Goal: Task Accomplishment & Management: Use online tool/utility

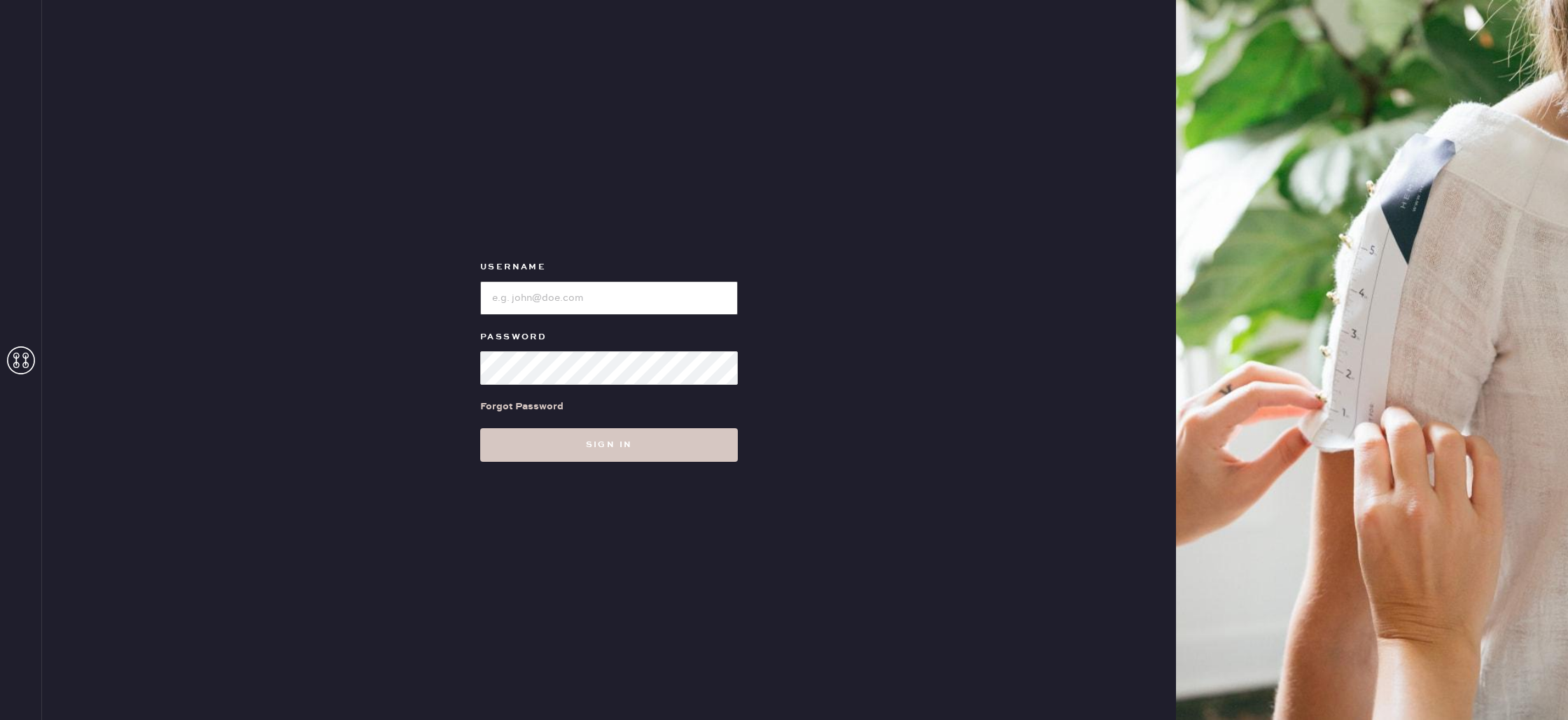
type input "reformationdesigndistrictmiami"
click at [511, 442] on button "Sign in" at bounding box center [608, 445] width 257 height 33
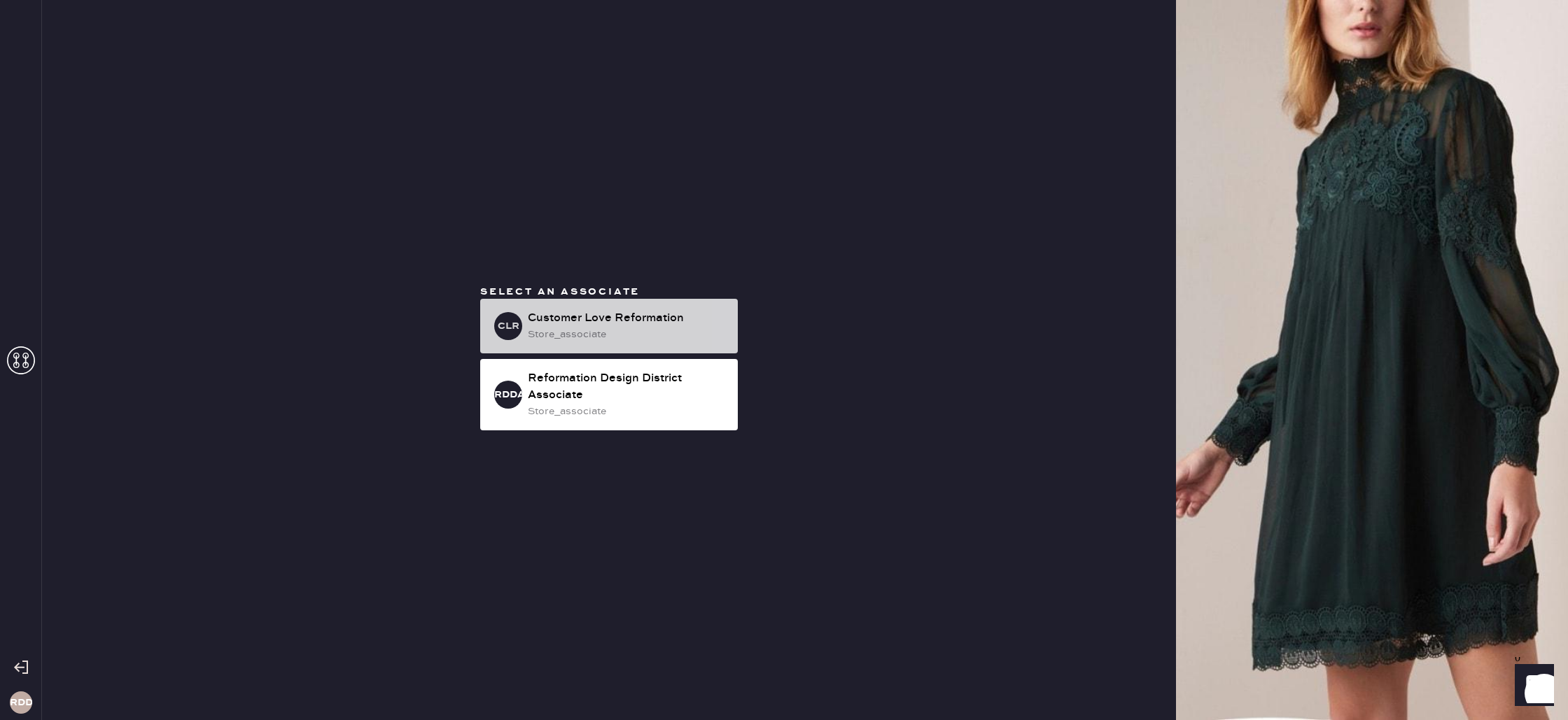
click at [655, 340] on div "store_associate" at bounding box center [627, 334] width 199 height 15
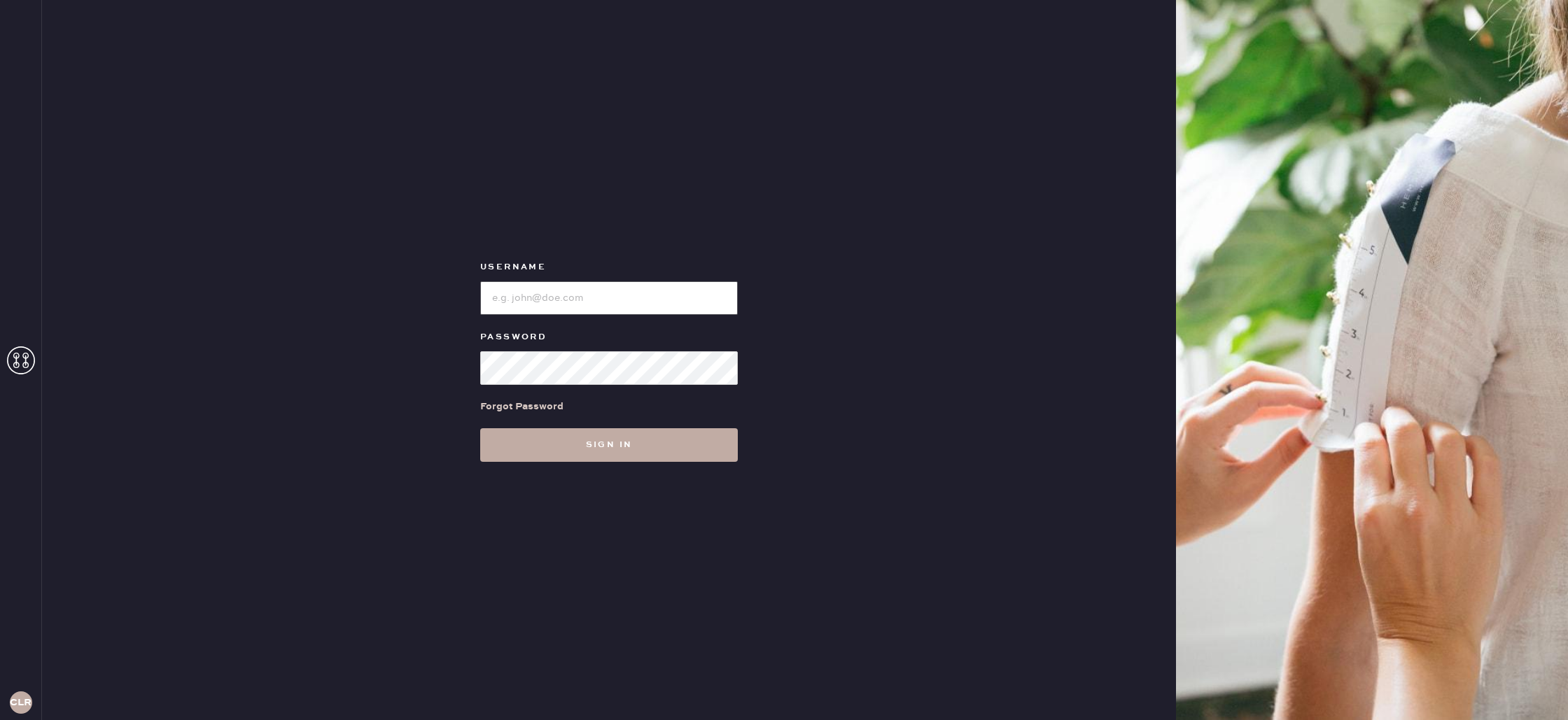
type input "reformationdesigndistrictmiami"
click at [682, 447] on button "Sign in" at bounding box center [608, 445] width 257 height 33
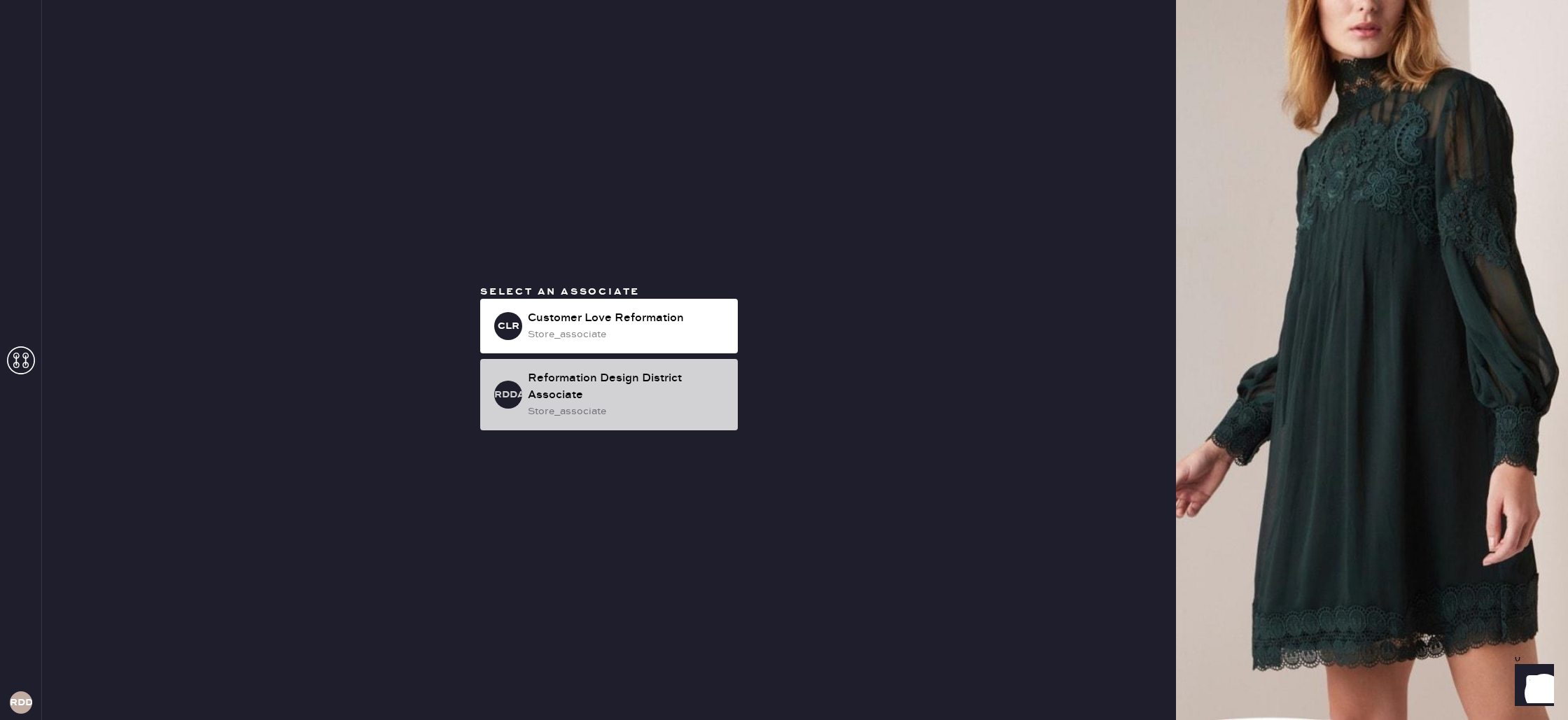
click at [647, 398] on div "Reformation Design District Associate" at bounding box center [627, 386] width 199 height 33
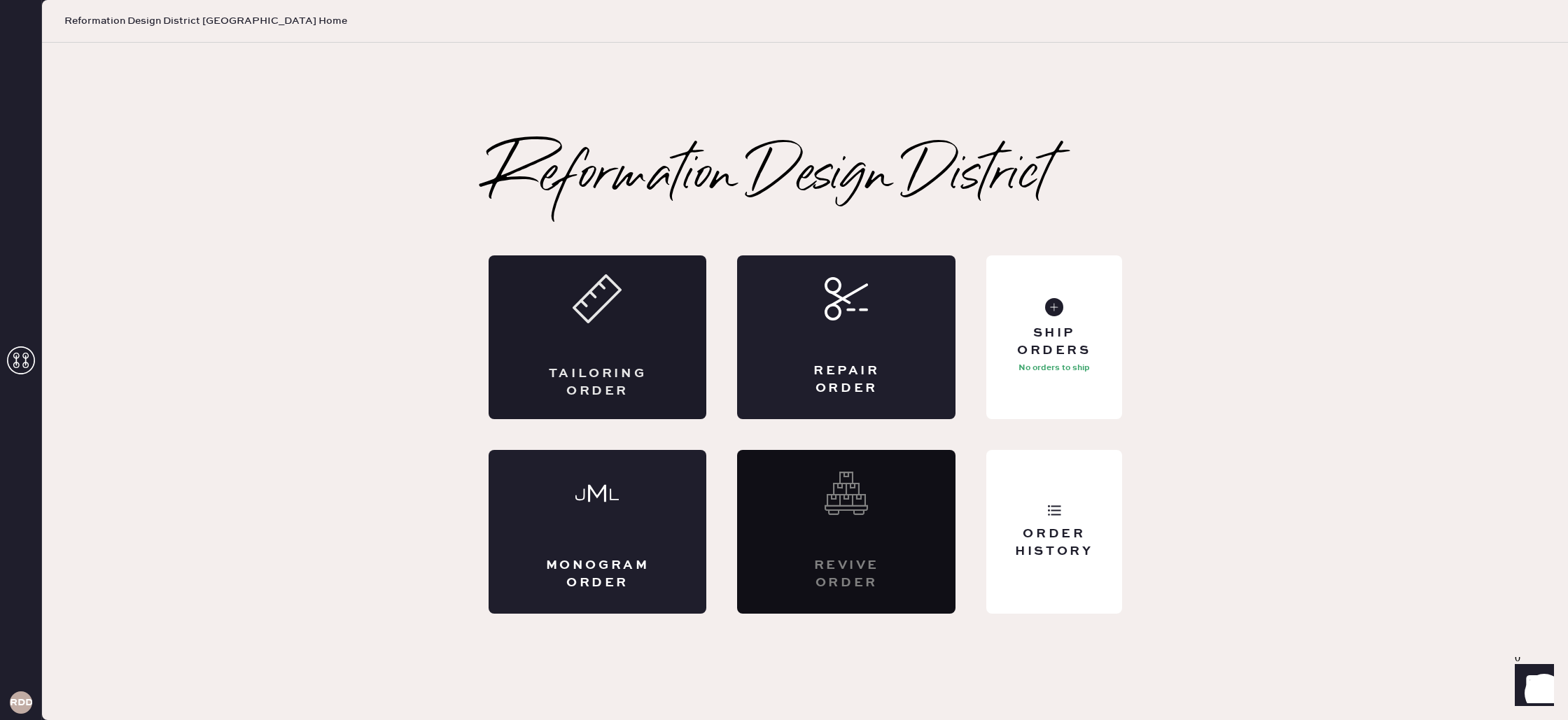
click at [585, 362] on div "Tailoring Order" at bounding box center [597, 337] width 218 height 164
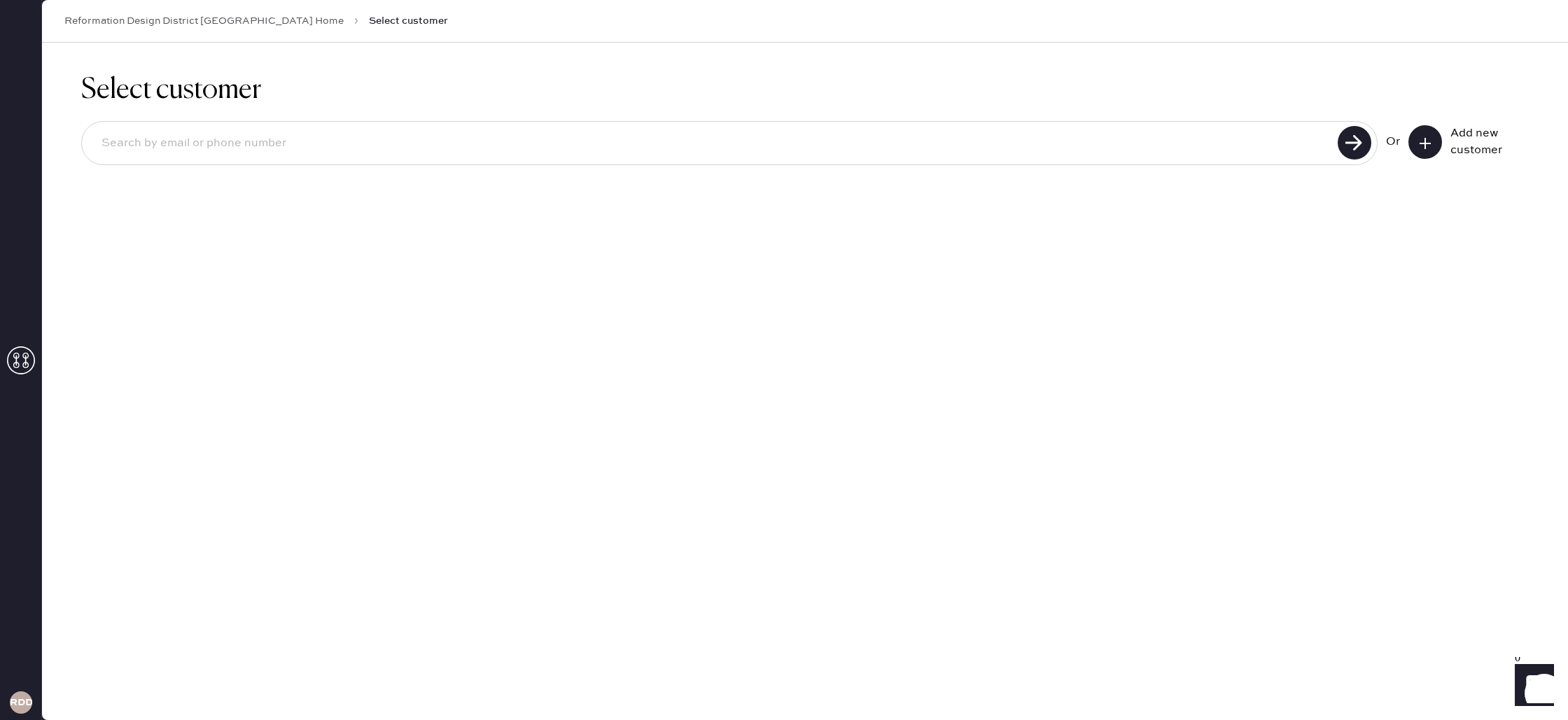
click at [1431, 145] on icon at bounding box center [1425, 143] width 14 height 14
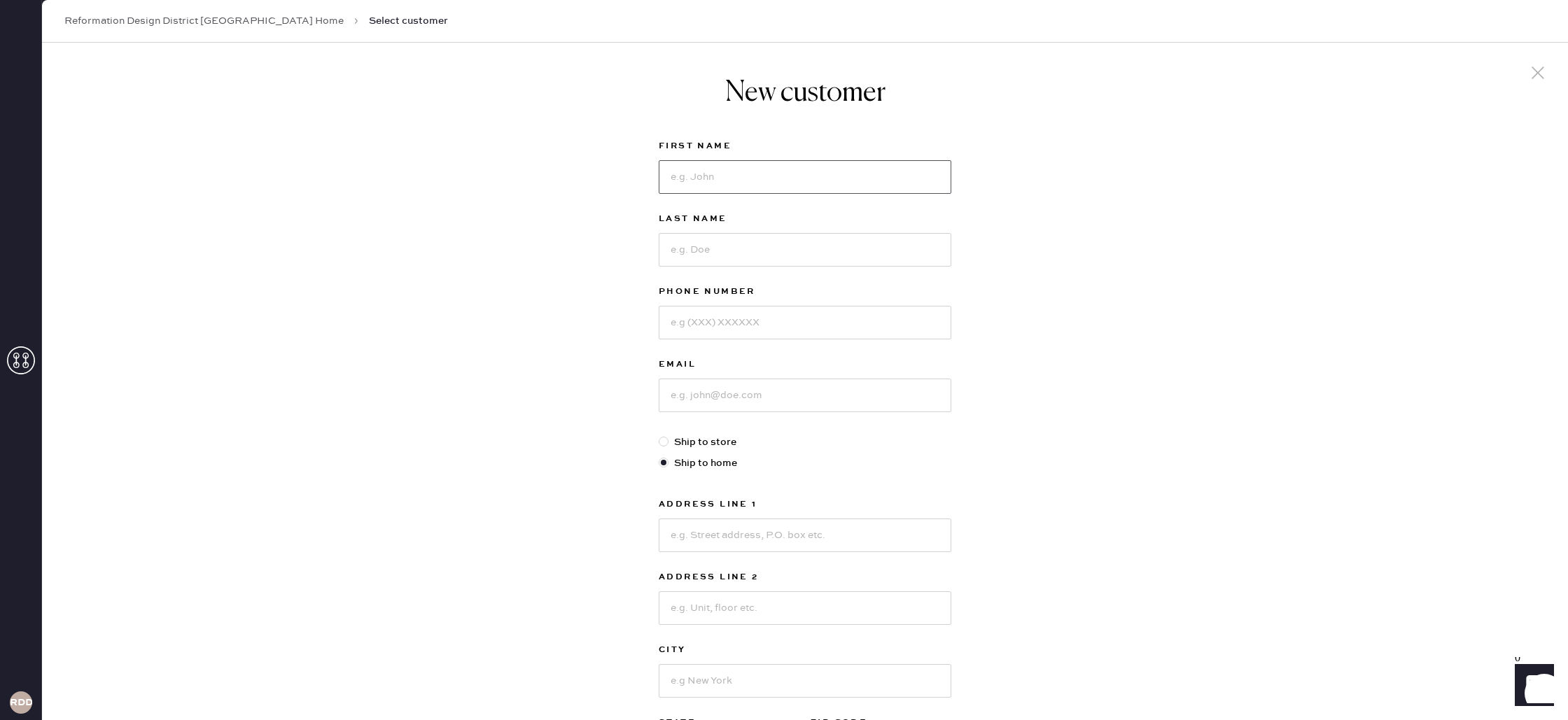
click at [801, 164] on input at bounding box center [805, 177] width 292 height 33
type input "Vic"
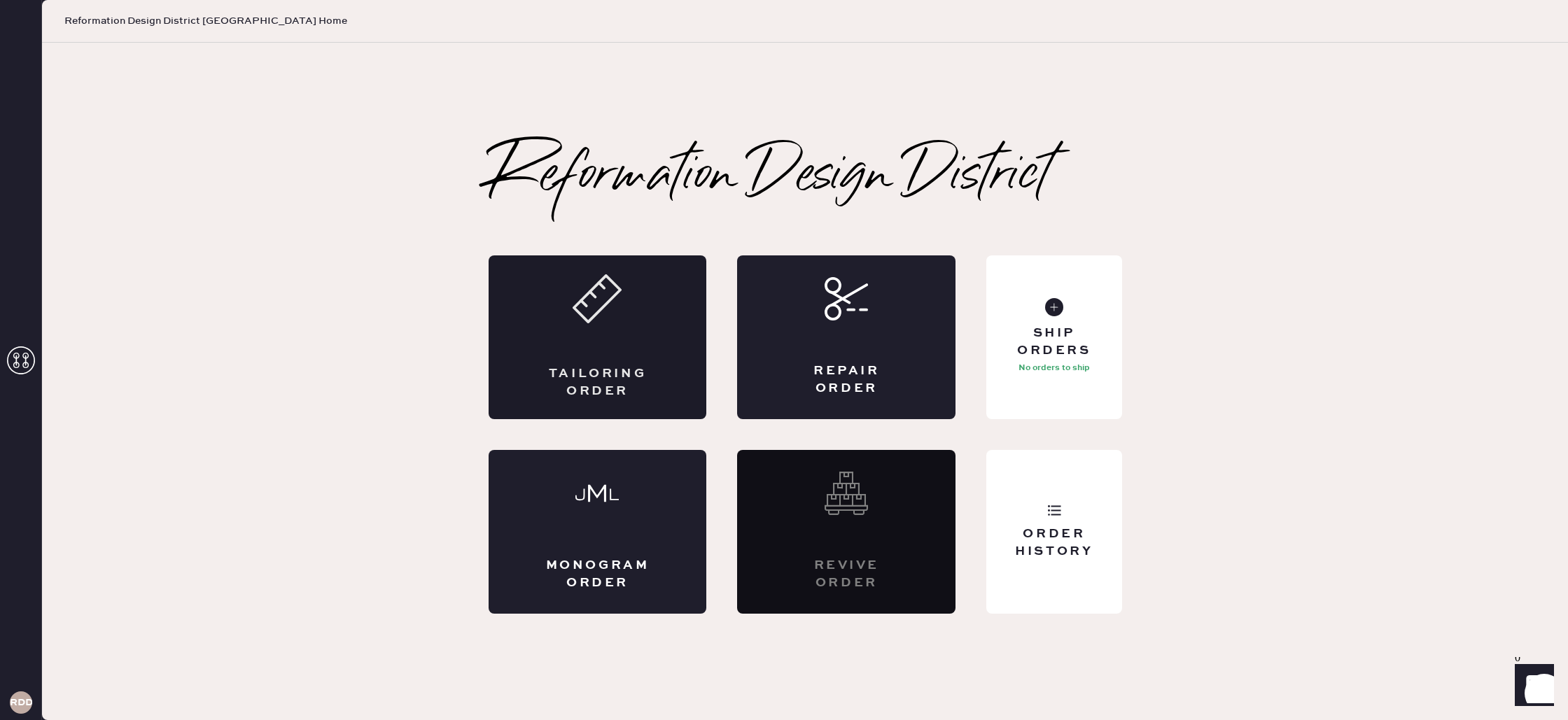
click at [616, 376] on div "Tailoring Order" at bounding box center [597, 382] width 107 height 35
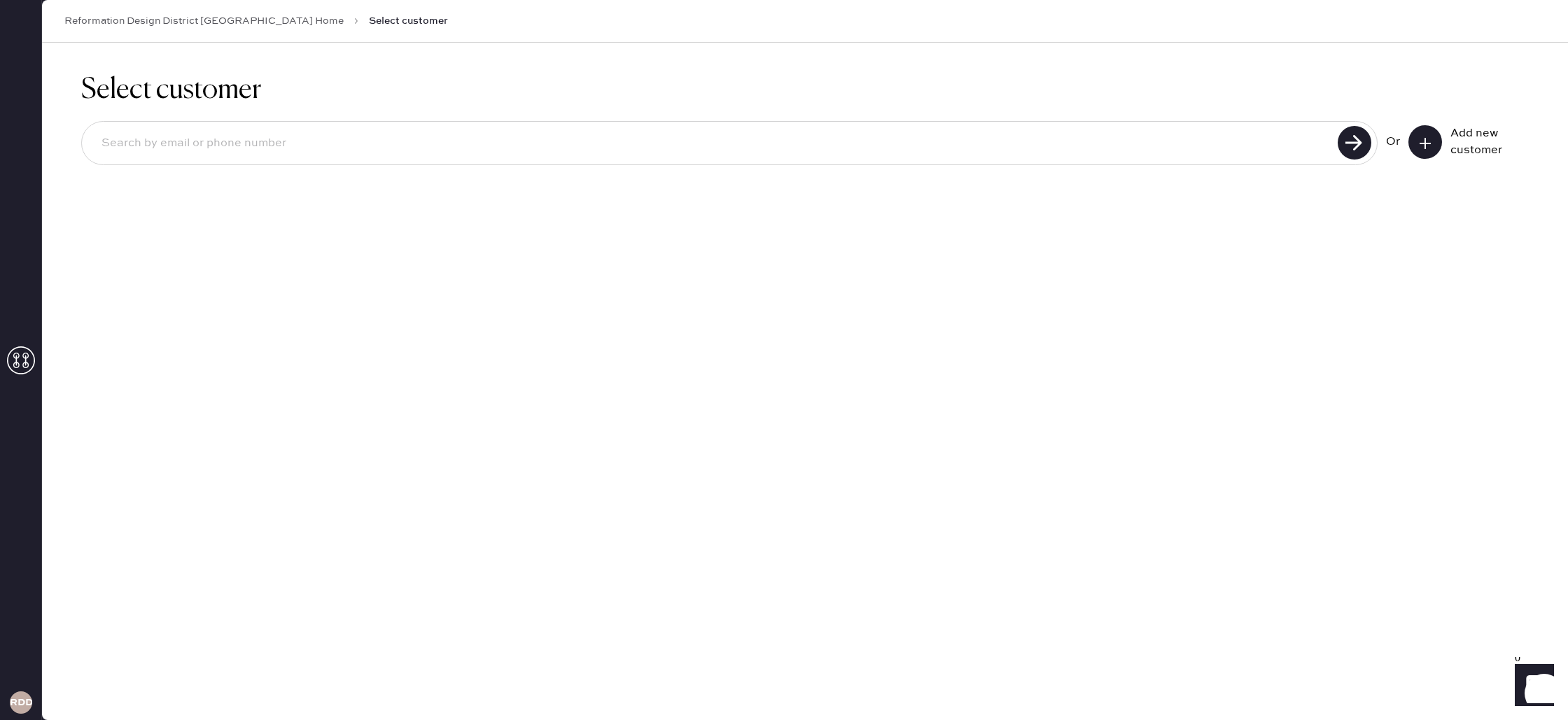
click at [1191, 152] on input at bounding box center [712, 143] width 1243 height 32
type input "[EMAIL_ADDRESS][DOMAIN_NAME]"
click at [381, 148] on input "[EMAIL_ADDRESS][DOMAIN_NAME]" at bounding box center [712, 143] width 1243 height 32
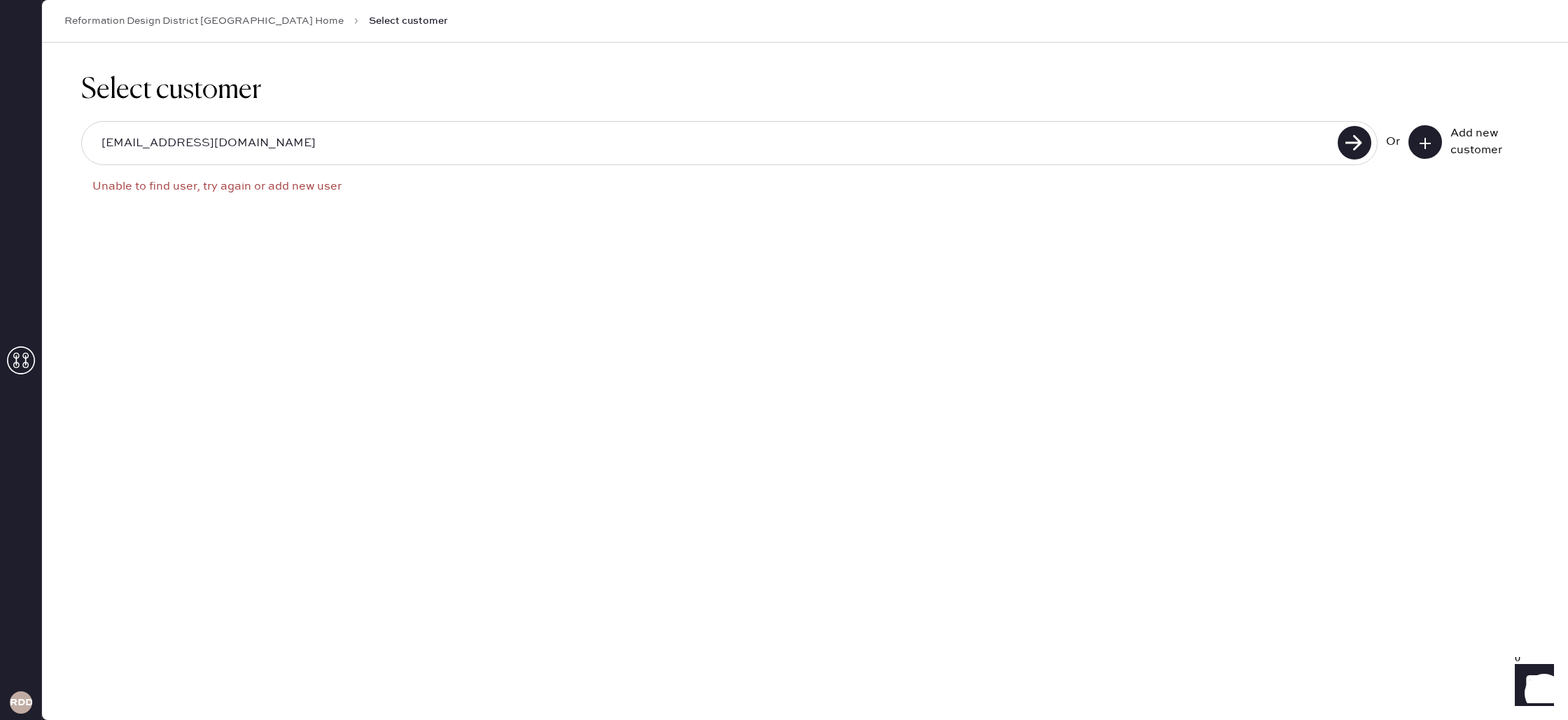
click at [1425, 150] on button at bounding box center [1424, 142] width 33 height 33
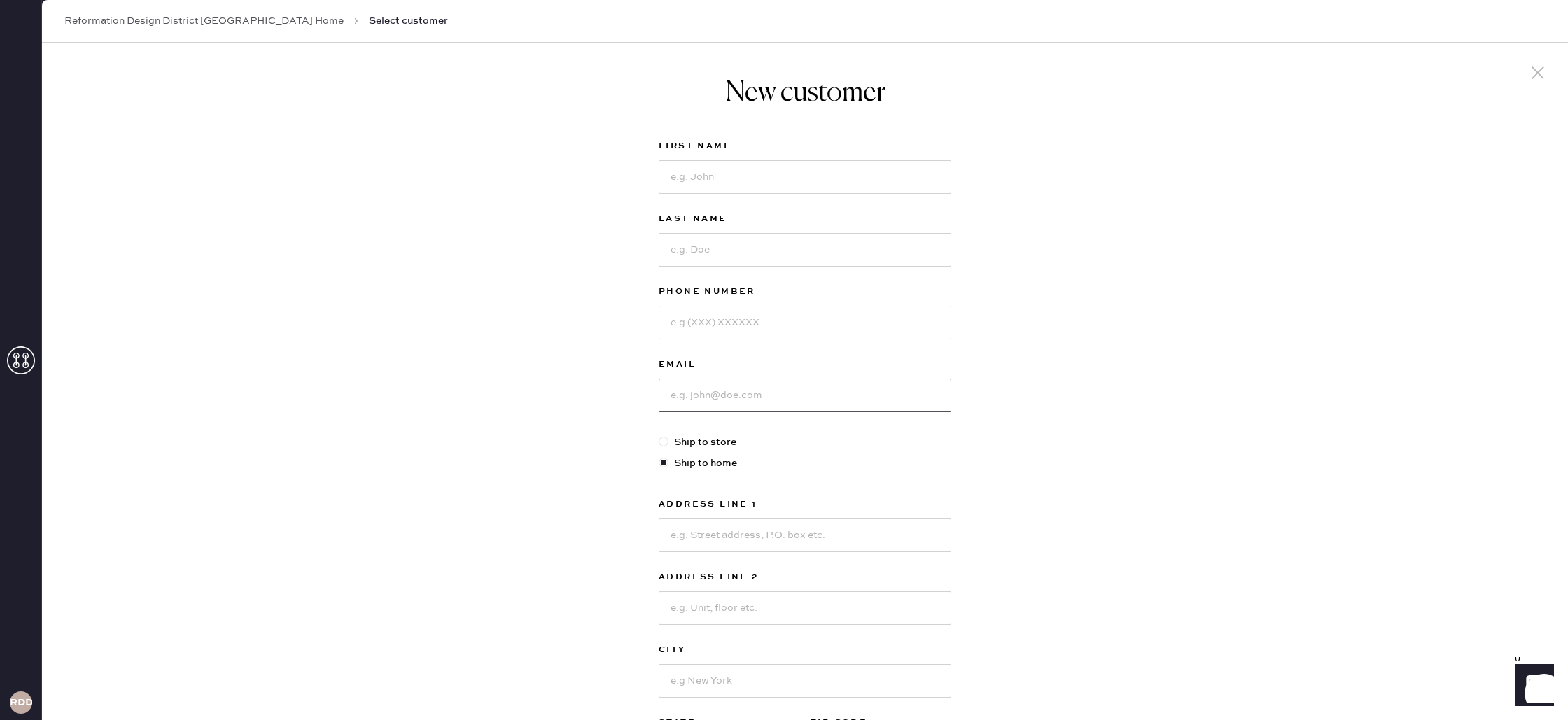
click at [750, 399] on input at bounding box center [805, 395] width 292 height 33
paste input "[EMAIL_ADDRESS][DOMAIN_NAME]"
type input "[EMAIL_ADDRESS][DOMAIN_NAME]"
click at [719, 186] on input at bounding box center [805, 176] width 292 height 33
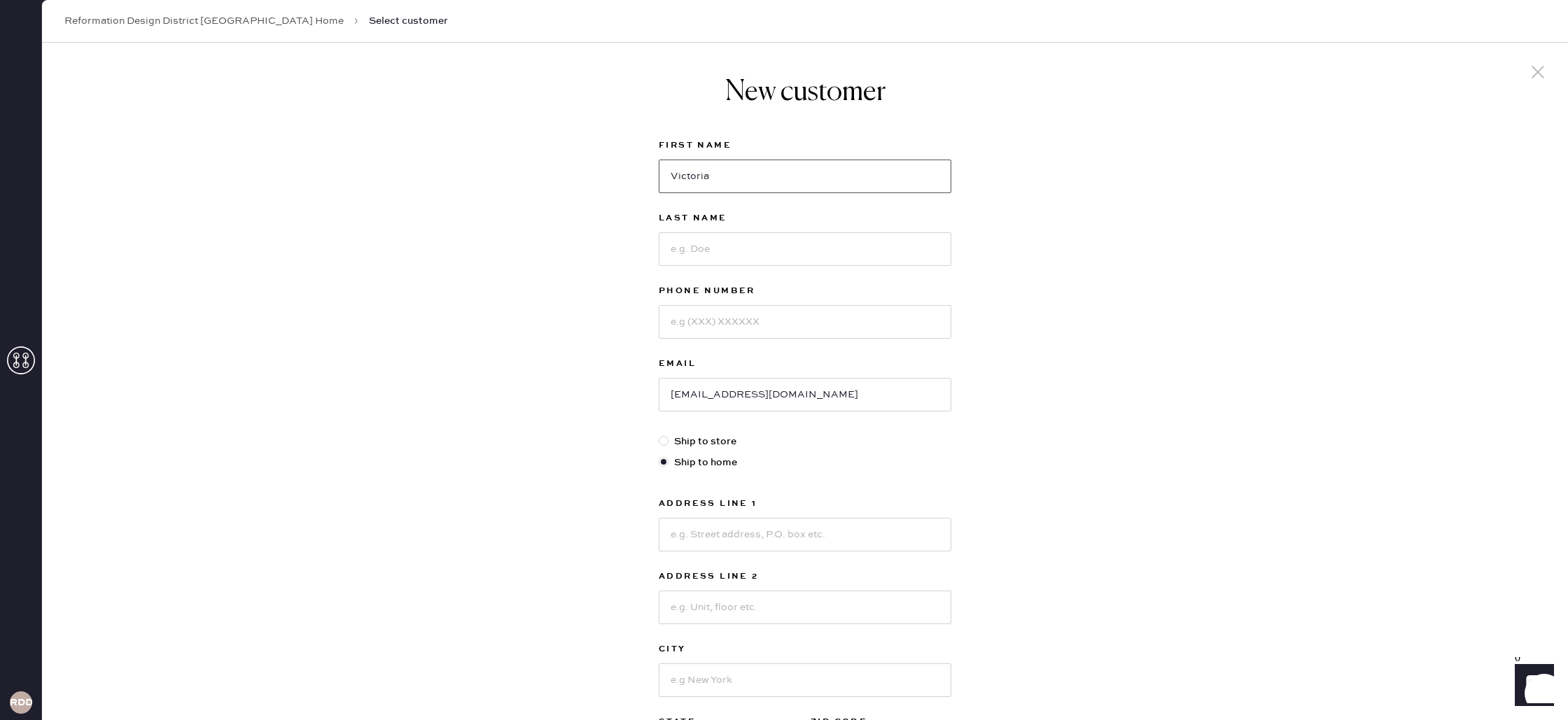
type input "Victoria"
click at [674, 245] on input at bounding box center [805, 248] width 292 height 33
type input "[PERSON_NAME]"
click at [788, 327] on input at bounding box center [805, 321] width 292 height 33
type input "7863486672"
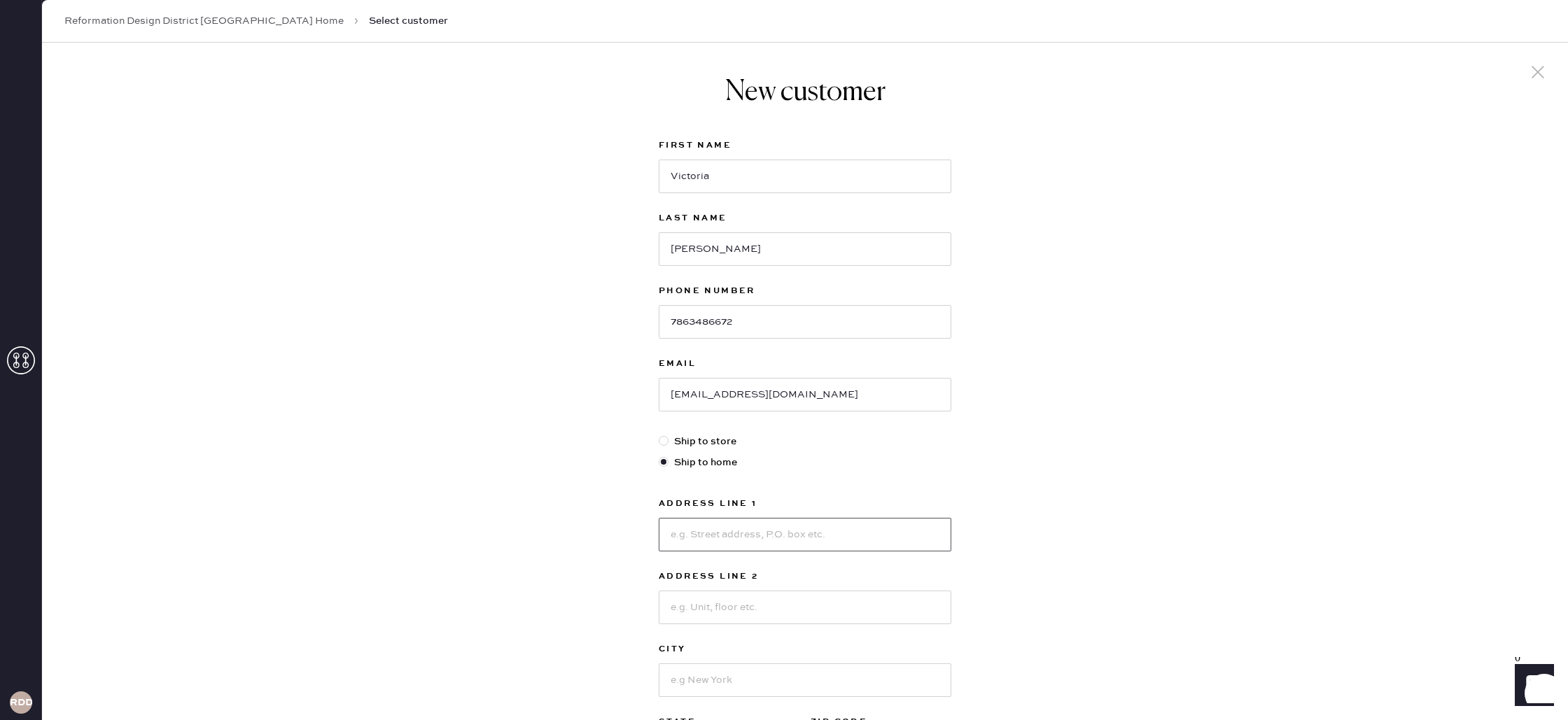
click at [757, 530] on input at bounding box center [805, 533] width 292 height 33
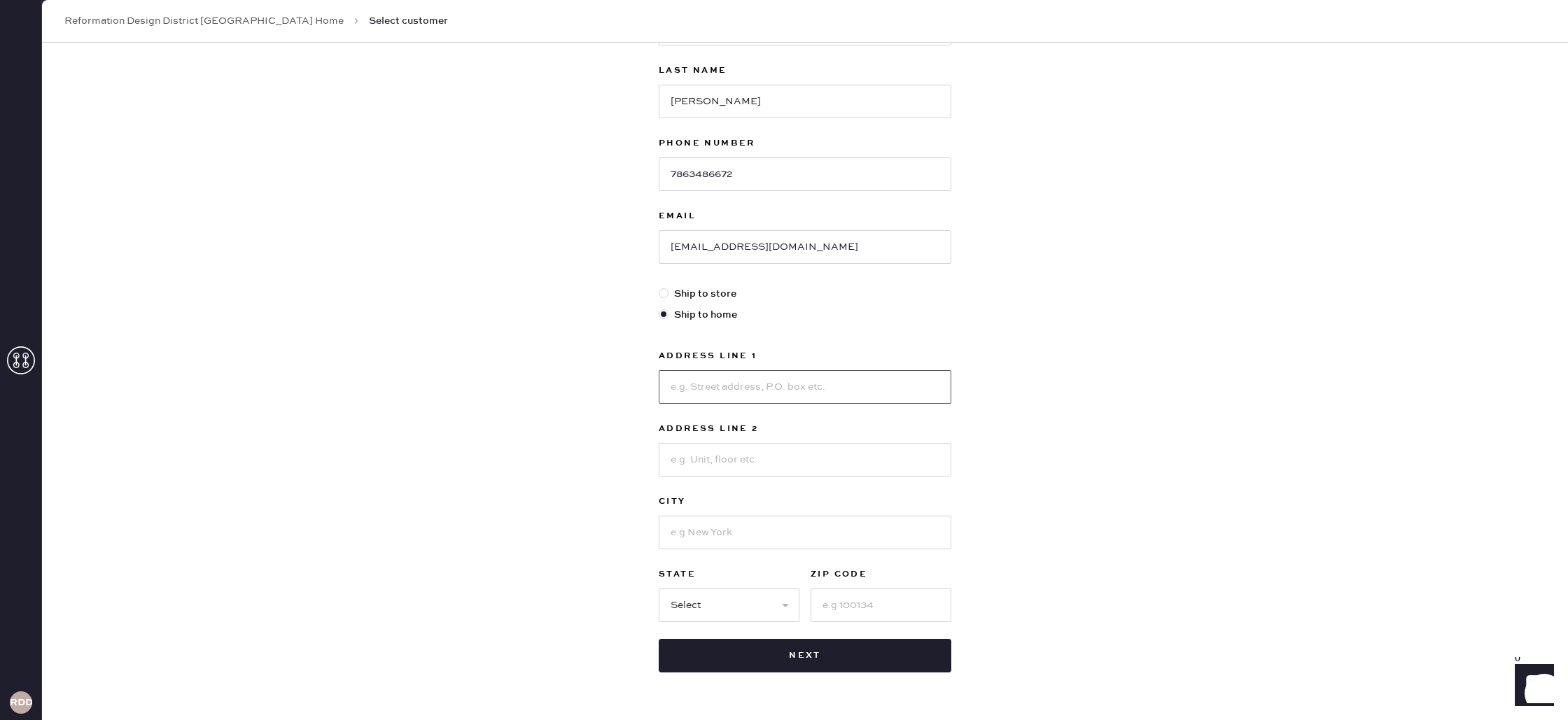
scroll to position [151, 0]
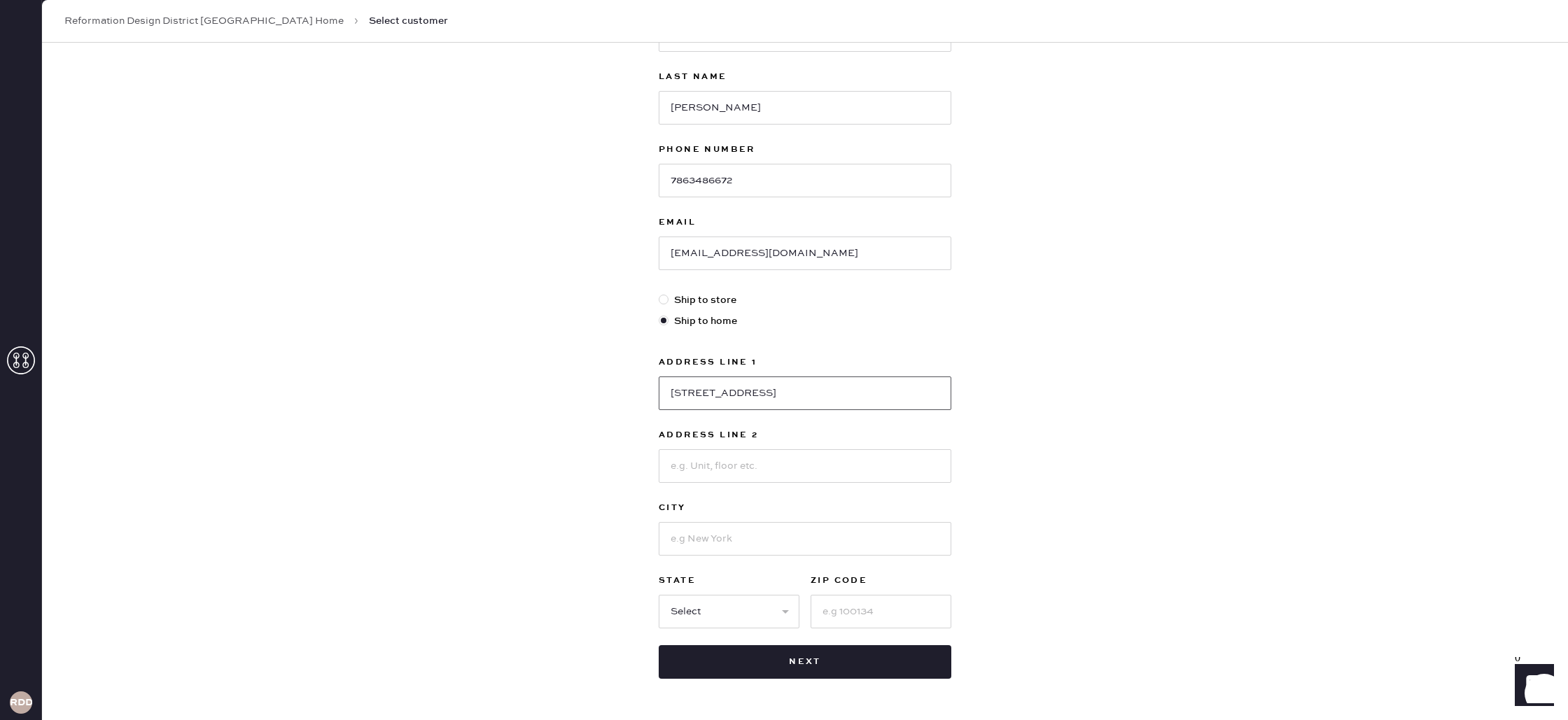
type input "[STREET_ADDRESS]"
click at [781, 553] on input at bounding box center [805, 536] width 292 height 33
type input "Pembroke Pines"
click at [718, 612] on select "Select AK AL AR AZ CA CO CT [GEOGRAPHIC_DATA] DE FL [GEOGRAPHIC_DATA] HI [GEOGR…" at bounding box center [728, 610] width 141 height 33
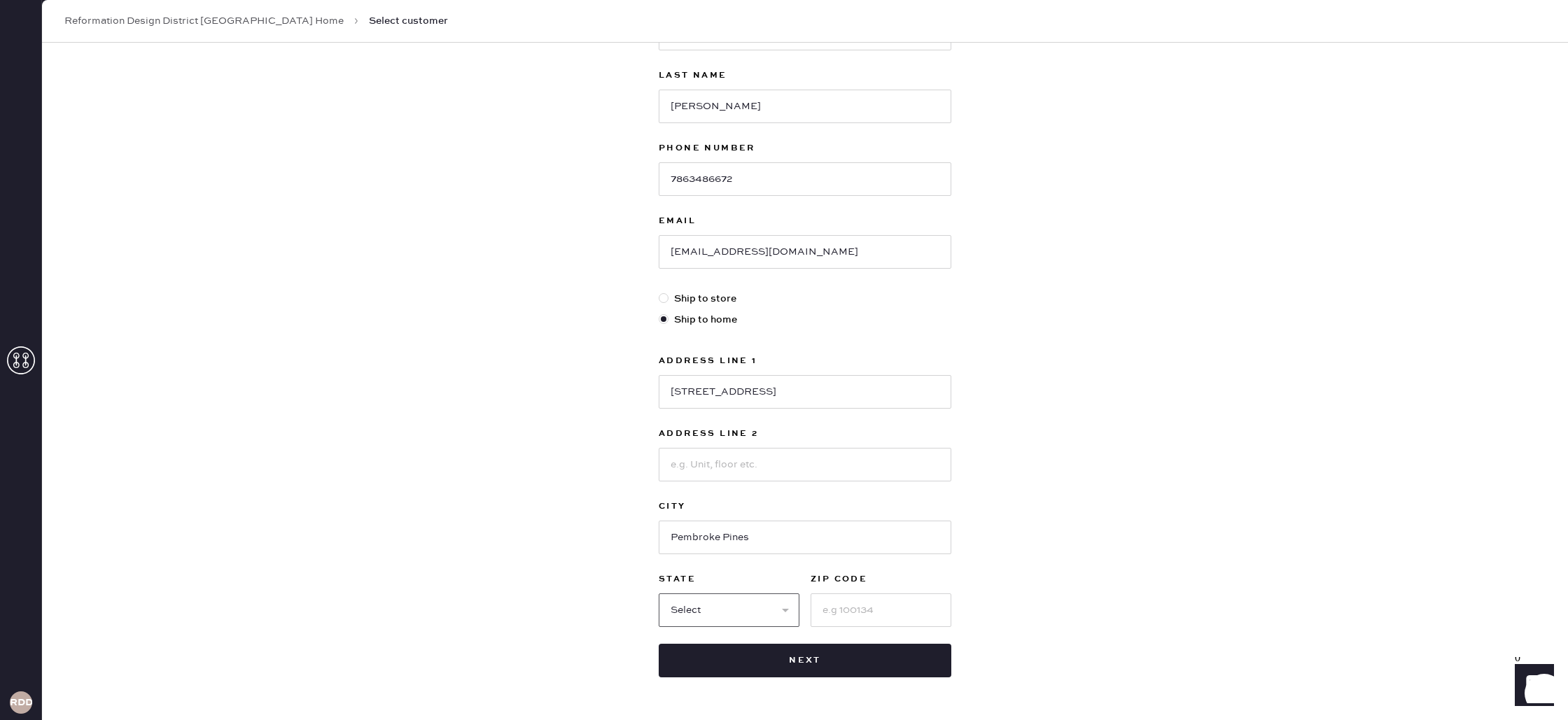
select select "FL"
click at [658, 594] on select "Select AK AL AR AZ CA CO CT [GEOGRAPHIC_DATA] DE FL [GEOGRAPHIC_DATA] HI [GEOGR…" at bounding box center [728, 610] width 141 height 33
click at [842, 605] on input at bounding box center [881, 610] width 141 height 33
type input "33207"
click at [842, 670] on button "Next" at bounding box center [805, 660] width 292 height 33
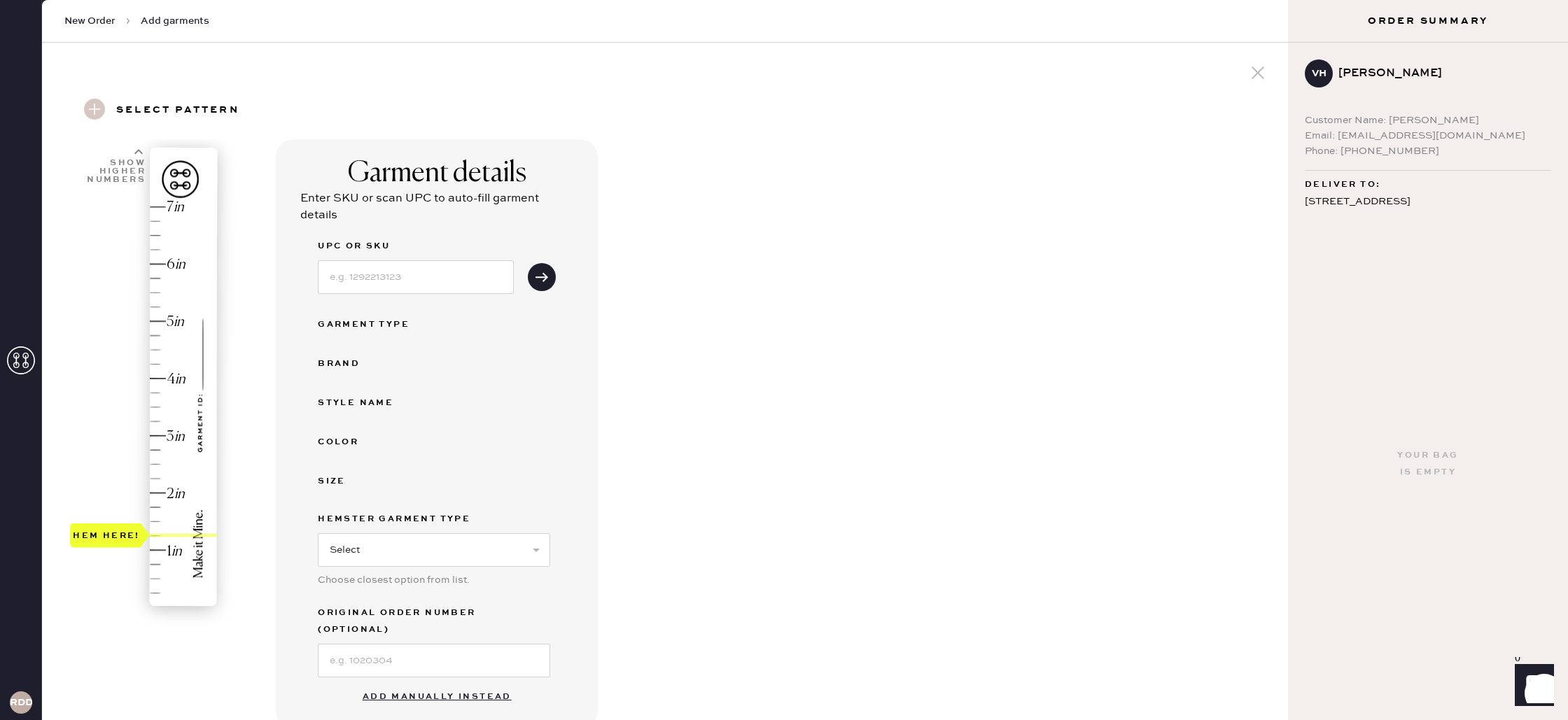
drag, startPoint x: 126, startPoint y: 596, endPoint x: 129, endPoint y: 533, distance: 63.1
click at [129, 533] on div "Hem here!" at bounding box center [106, 535] width 73 height 24
click at [476, 552] on select "Select Basic Skirt Jeans Leggings Pants Shorts Basic Sleeved Dress Basic Sleeve…" at bounding box center [433, 550] width 232 height 33
select select "2"
click at [318, 533] on select "Select Basic Skirt Jeans Leggings Pants Shorts Basic Sleeved Dress Basic Sleeve…" at bounding box center [433, 550] width 232 height 33
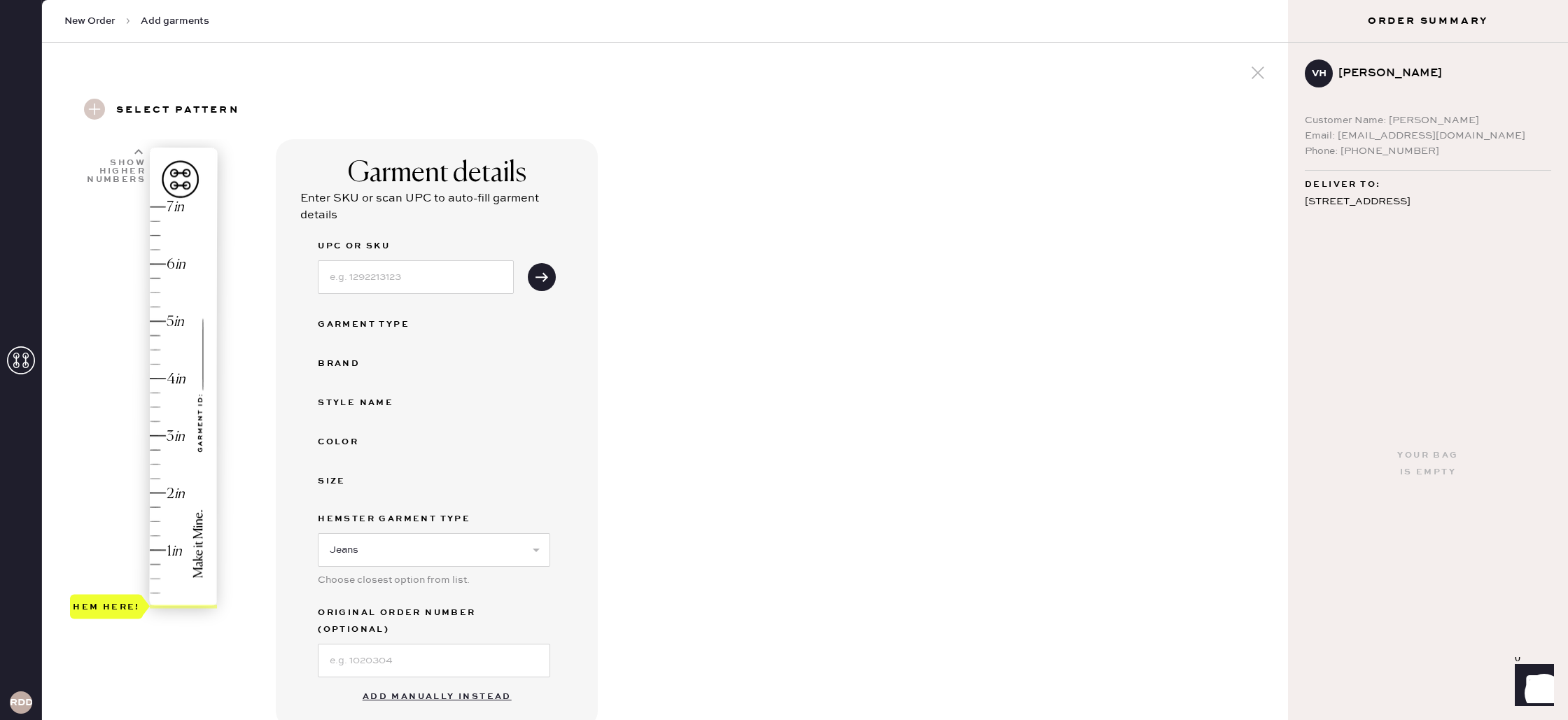
click at [444, 685] on button "Add manually instead" at bounding box center [437, 697] width 166 height 28
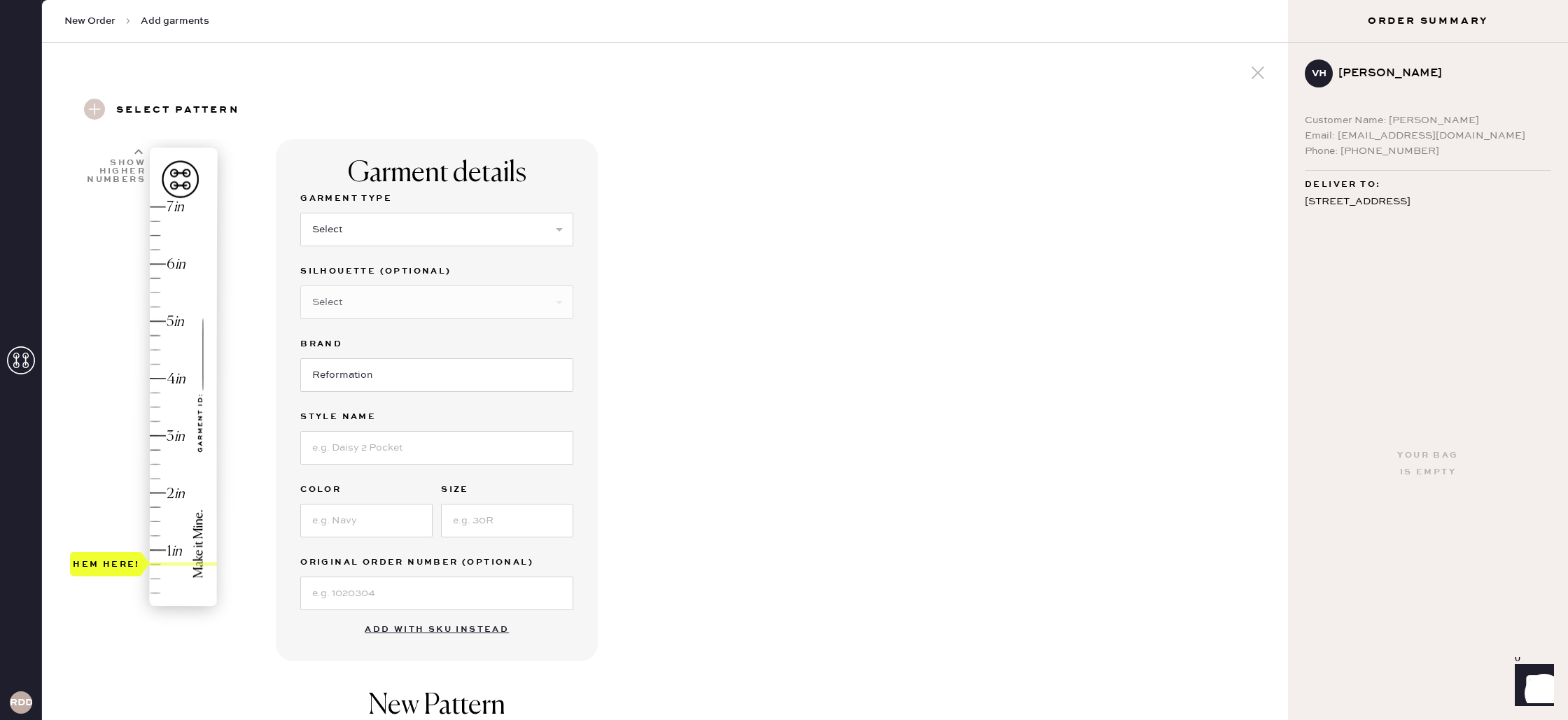
type input "1.25"
drag, startPoint x: 119, startPoint y: 595, endPoint x: 117, endPoint y: 530, distance: 65.0
click at [117, 530] on div "Hem here!" at bounding box center [106, 535] width 73 height 24
click at [464, 224] on select "Select Basic Skirt Jeans Leggings Pants Shorts Basic Sleeved Dress Basic Sleeve…" at bounding box center [437, 229] width 273 height 33
select select "2"
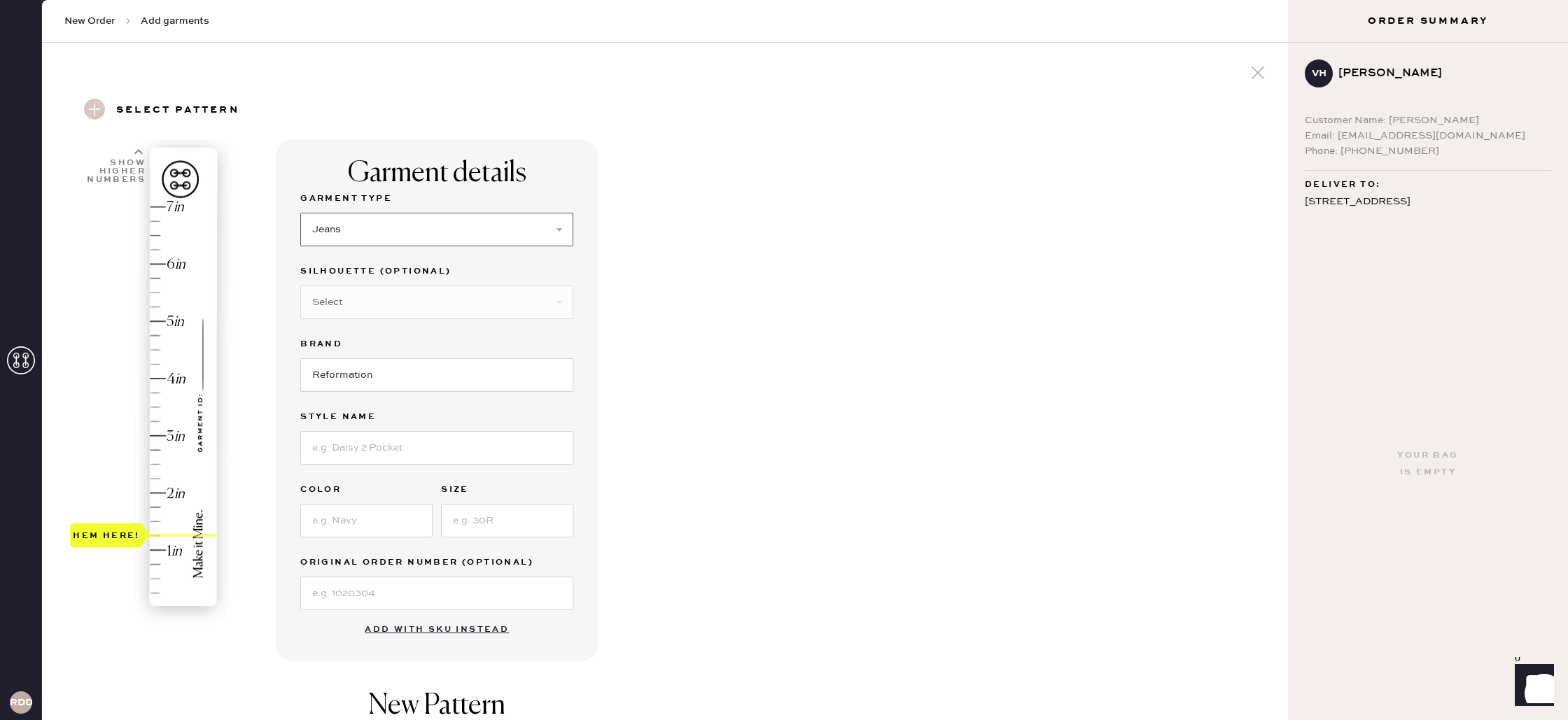
click at [301, 213] on select "Select Basic Skirt Jeans Leggings Pants Shorts Basic Sleeved Dress Basic Sleeve…" at bounding box center [437, 229] width 273 height 33
click at [392, 297] on select "Select Shorts Cropped Flare Boot Cut Straight Skinny Other" at bounding box center [437, 301] width 273 height 33
select select "other"
click at [301, 285] on select "Select Shorts Cropped Flare Boot Cut Straight Skinny Other" at bounding box center [437, 301] width 273 height 33
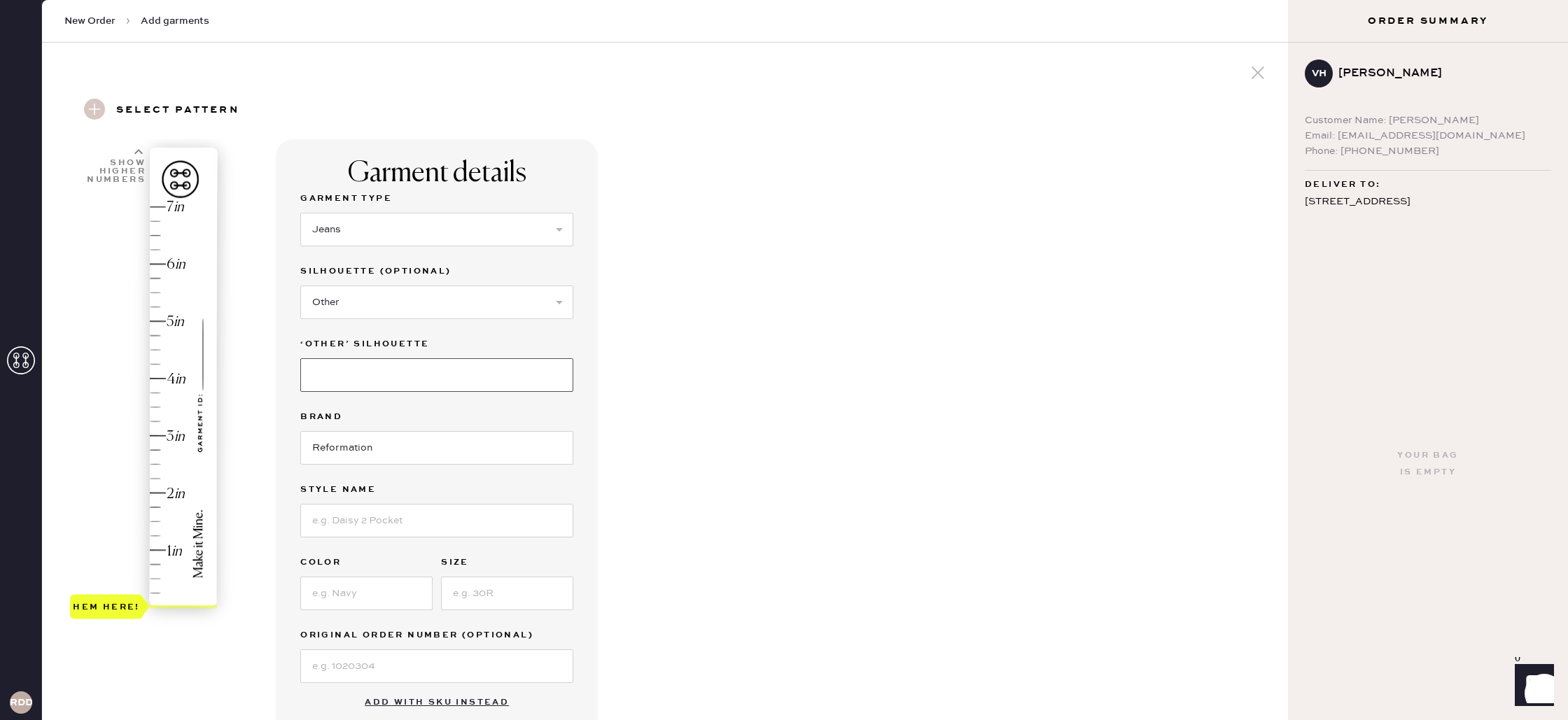
click at [363, 380] on input at bounding box center [437, 374] width 273 height 33
type input "Wide Leg"
click at [378, 527] on input at bounding box center [437, 520] width 273 height 33
type input "[PERSON_NAME] High Rise Slouchy Wide Leg Jeans"
click at [406, 594] on input at bounding box center [366, 593] width 132 height 33
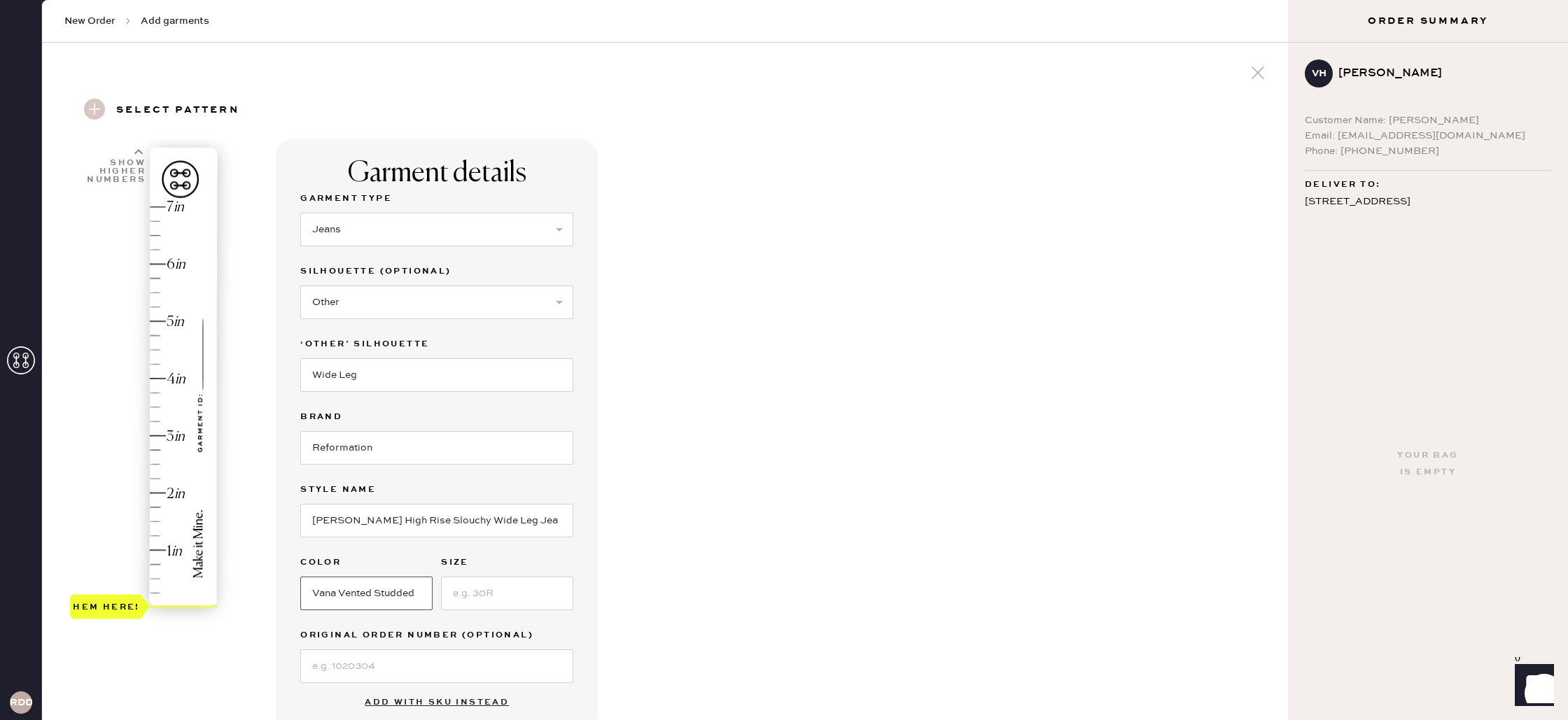
click at [373, 590] on input "Vana Vented Studded" at bounding box center [366, 593] width 132 height 33
type input "Vana Studded"
click at [493, 584] on input at bounding box center [507, 593] width 132 height 33
type input "25"
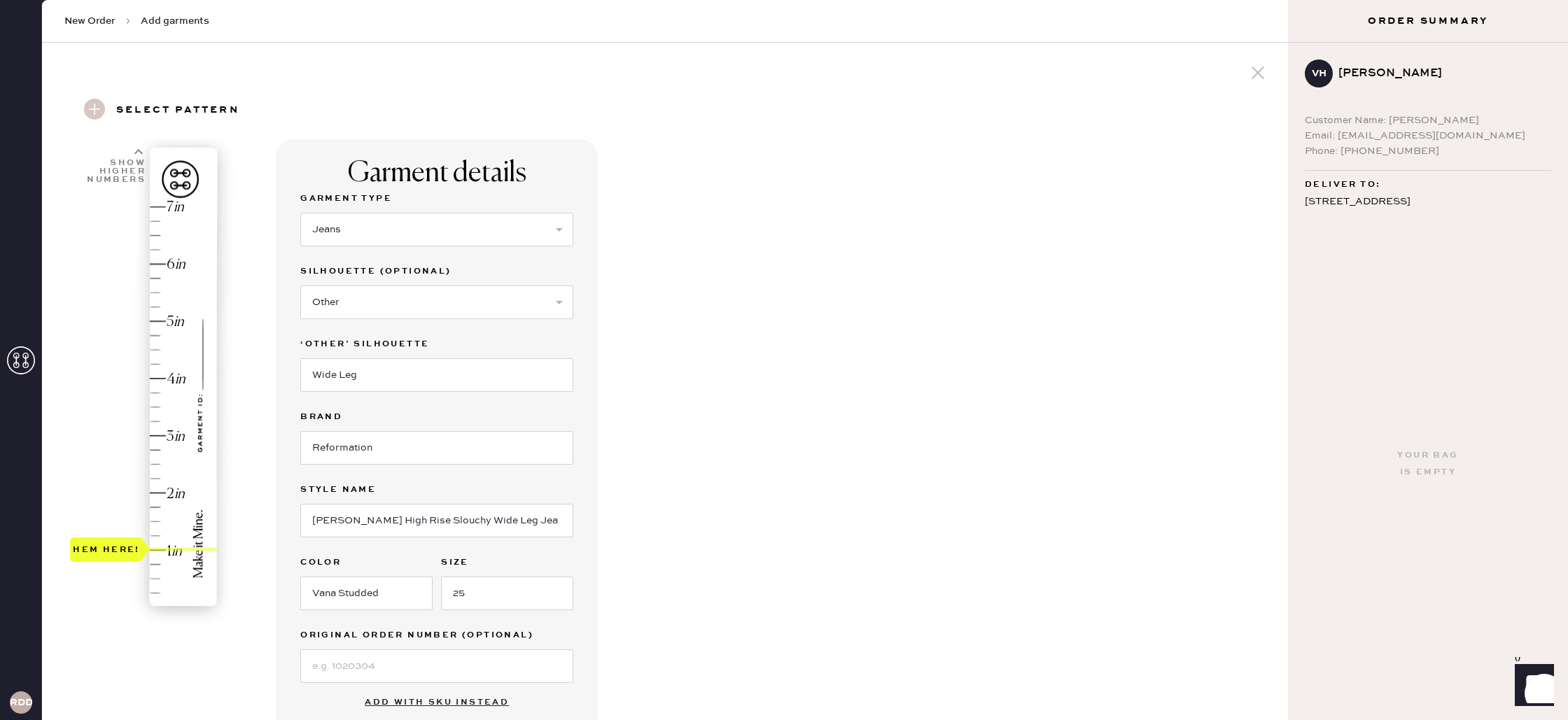
type input "1.25"
drag, startPoint x: 90, startPoint y: 604, endPoint x: 103, endPoint y: 540, distance: 65.3
click at [103, 540] on div "Hem here!" at bounding box center [106, 535] width 67 height 17
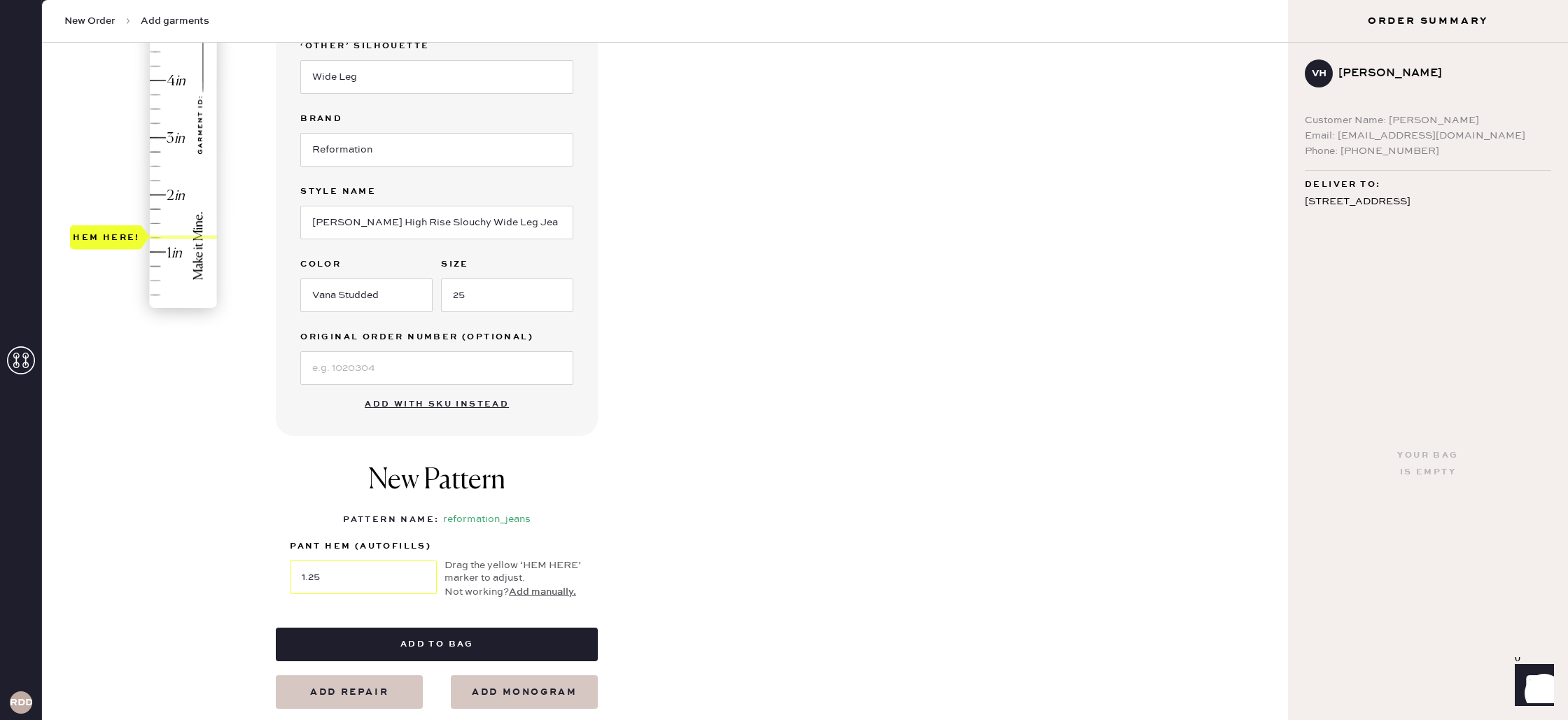
scroll to position [310, 0]
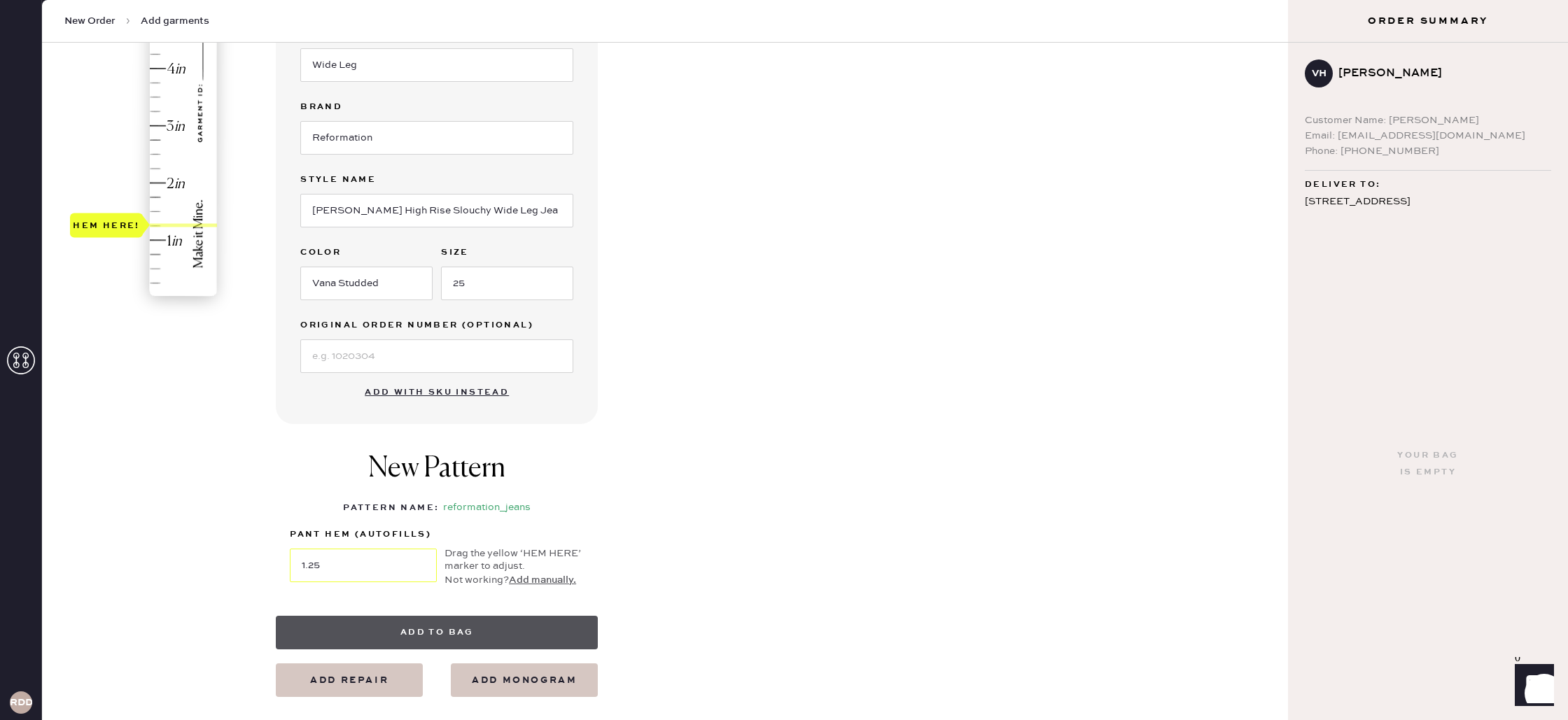
click at [464, 640] on button "Add to bag" at bounding box center [436, 632] width 322 height 33
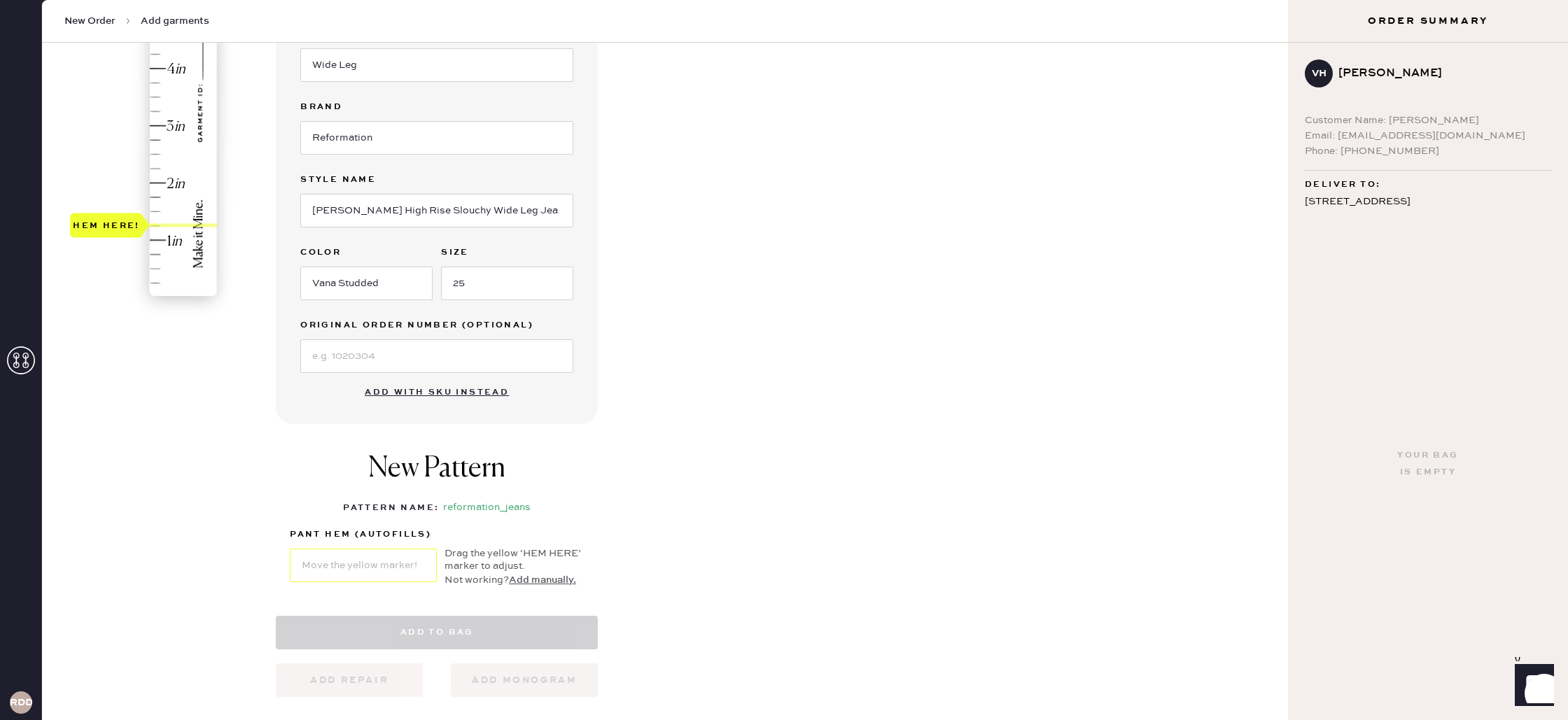
select select "2"
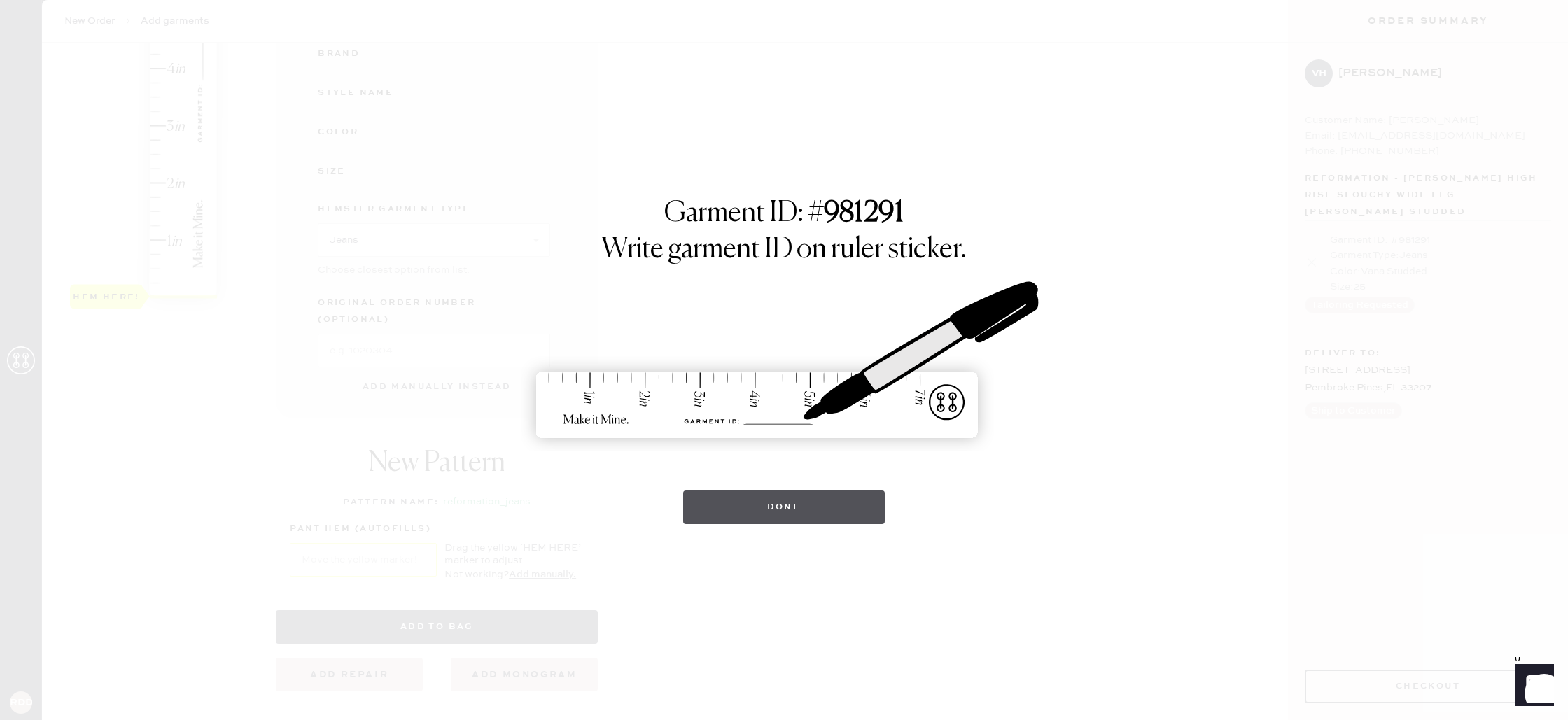
click at [706, 511] on button "Done" at bounding box center [784, 507] width 202 height 33
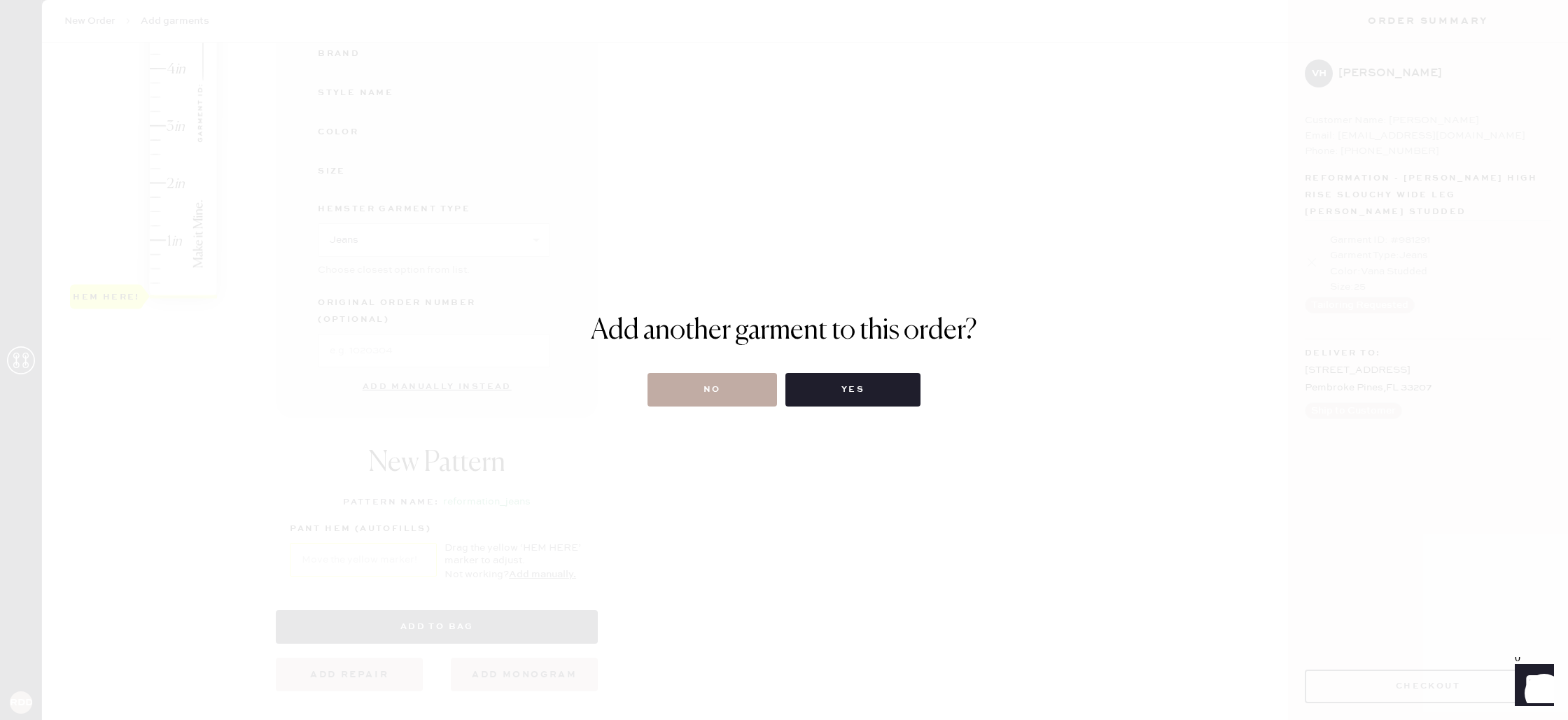
click at [773, 386] on button "No" at bounding box center [712, 389] width 129 height 33
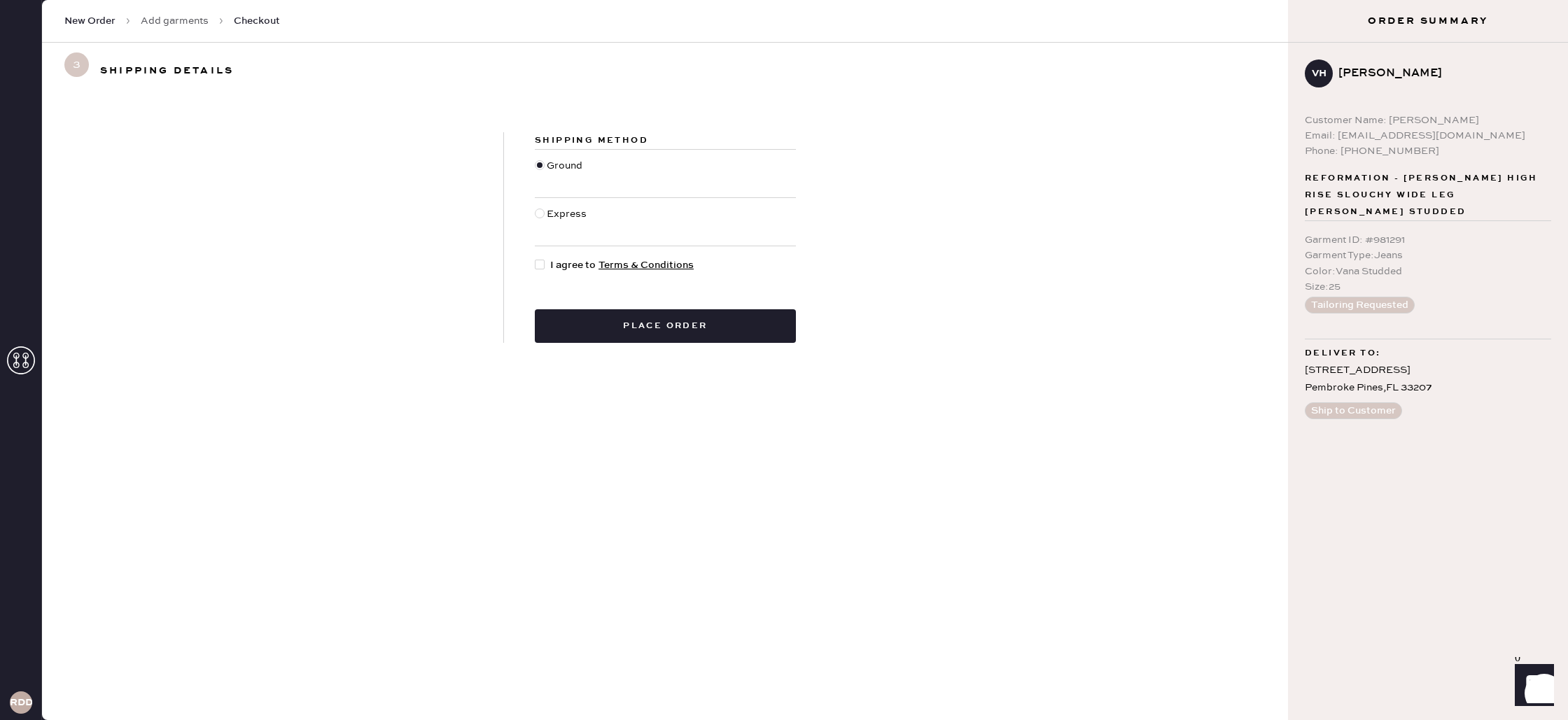
click at [545, 273] on div "Shipping Method Ground Express I agree to Terms & Conditions Place order" at bounding box center [666, 237] width 323 height 211
drag, startPoint x: 549, startPoint y: 265, endPoint x: 577, endPoint y: 285, distance: 34.4
click at [548, 265] on div at bounding box center [542, 265] width 15 height 15
click at [536, 258] on input "I agree to Terms & Conditions" at bounding box center [535, 257] width 1 height 1
checkbox input "true"
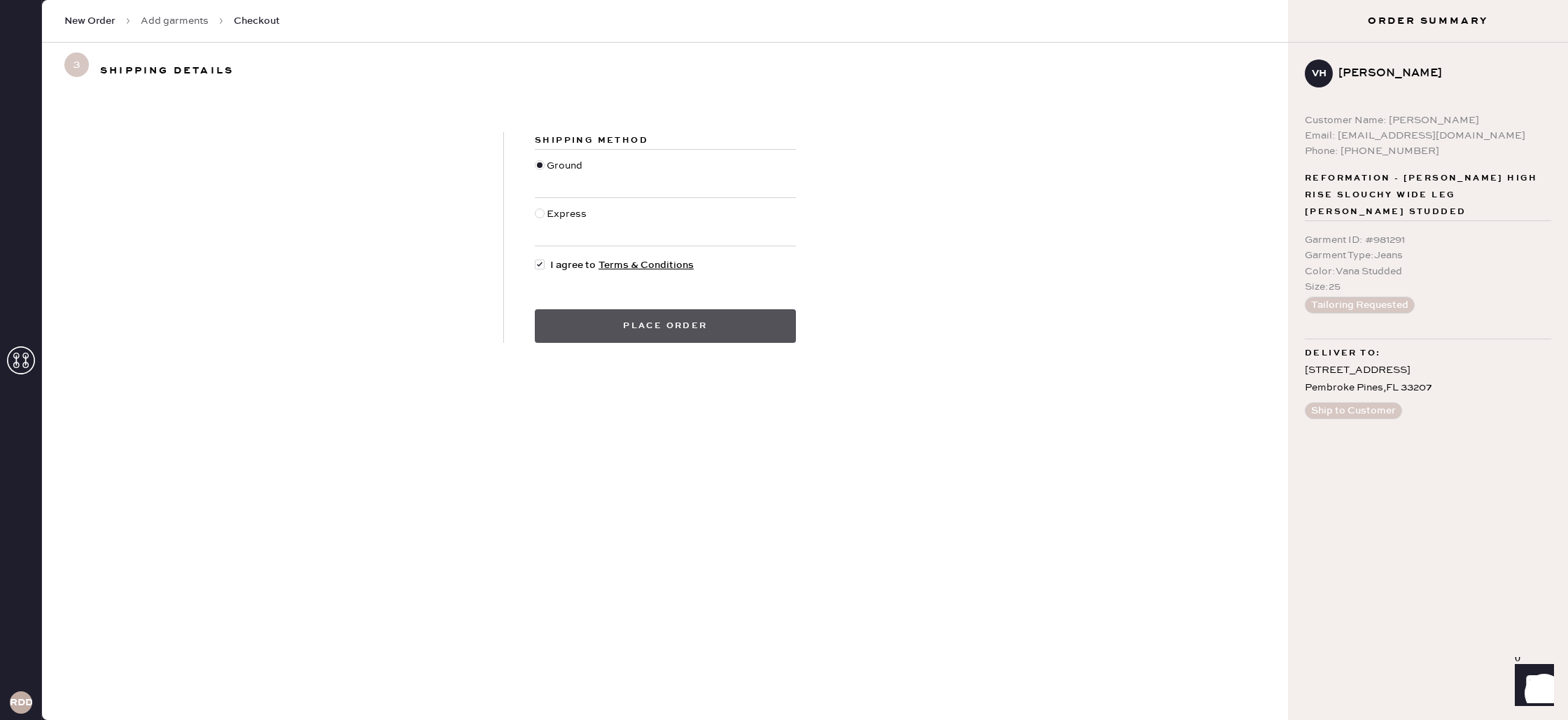
click at [629, 324] on button "Place order" at bounding box center [665, 325] width 261 height 33
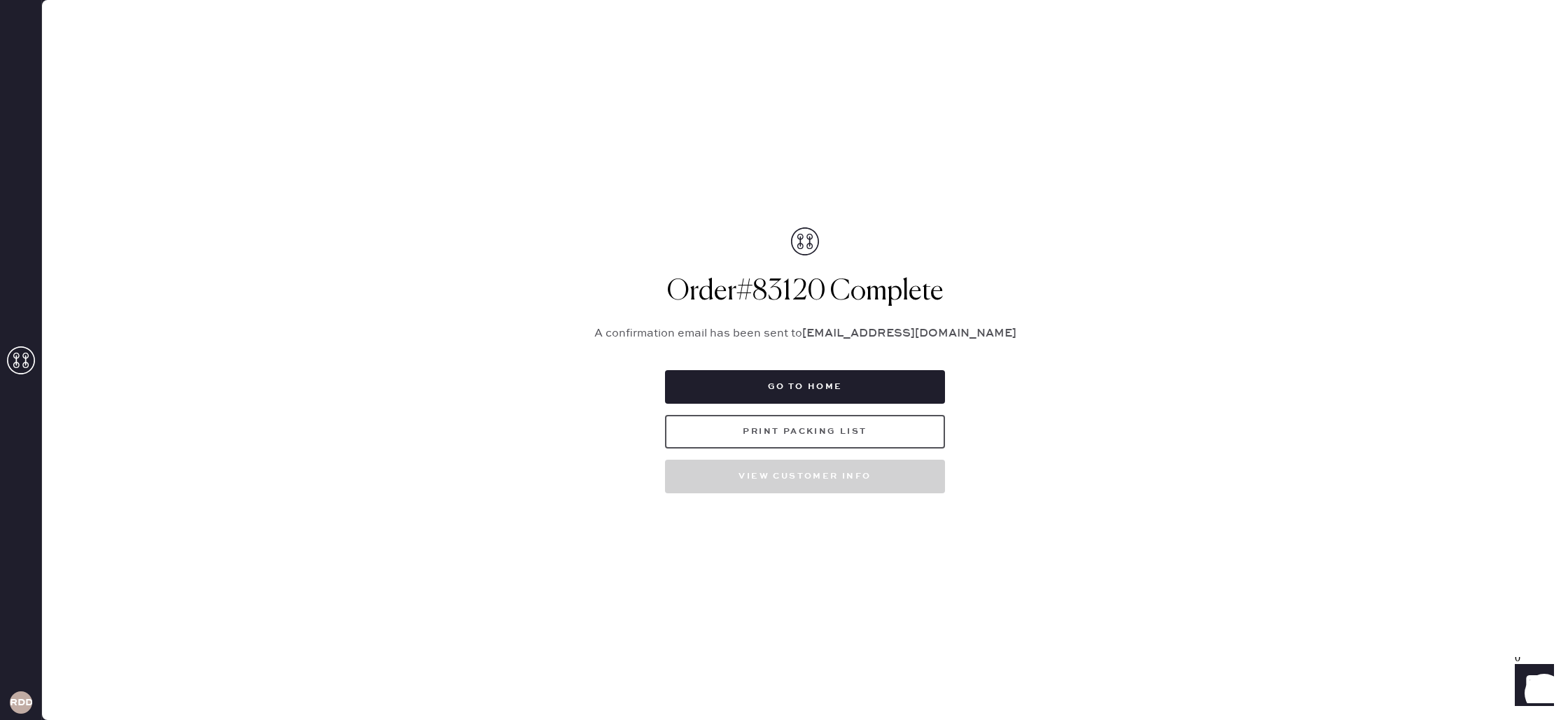
click at [802, 437] on button "Print Packing List" at bounding box center [805, 431] width 280 height 33
click at [773, 380] on button "Go to home" at bounding box center [805, 386] width 280 height 33
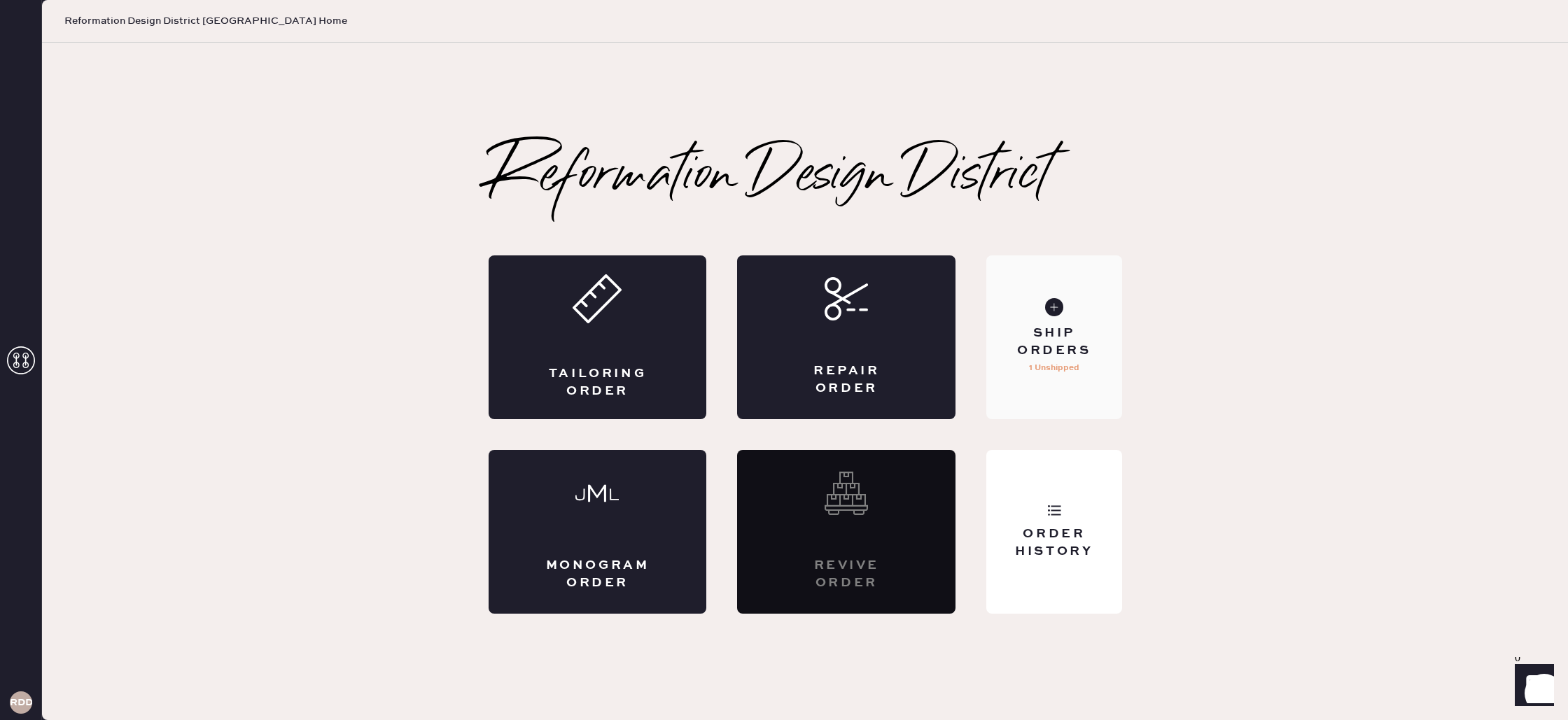
click at [1101, 388] on div "Ship Orders 1 Unshipped" at bounding box center [1053, 337] width 135 height 164
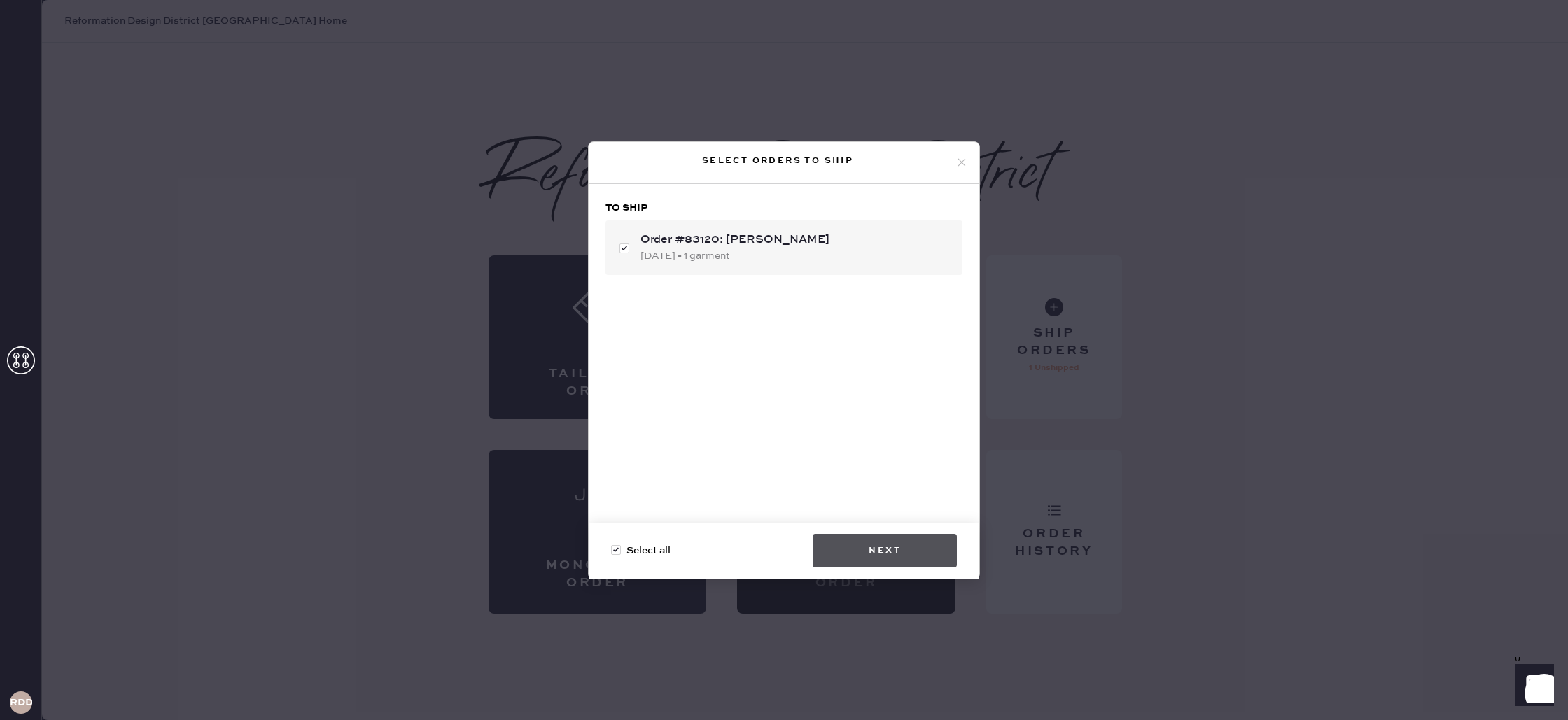
click at [893, 556] on button "Next" at bounding box center [884, 550] width 144 height 33
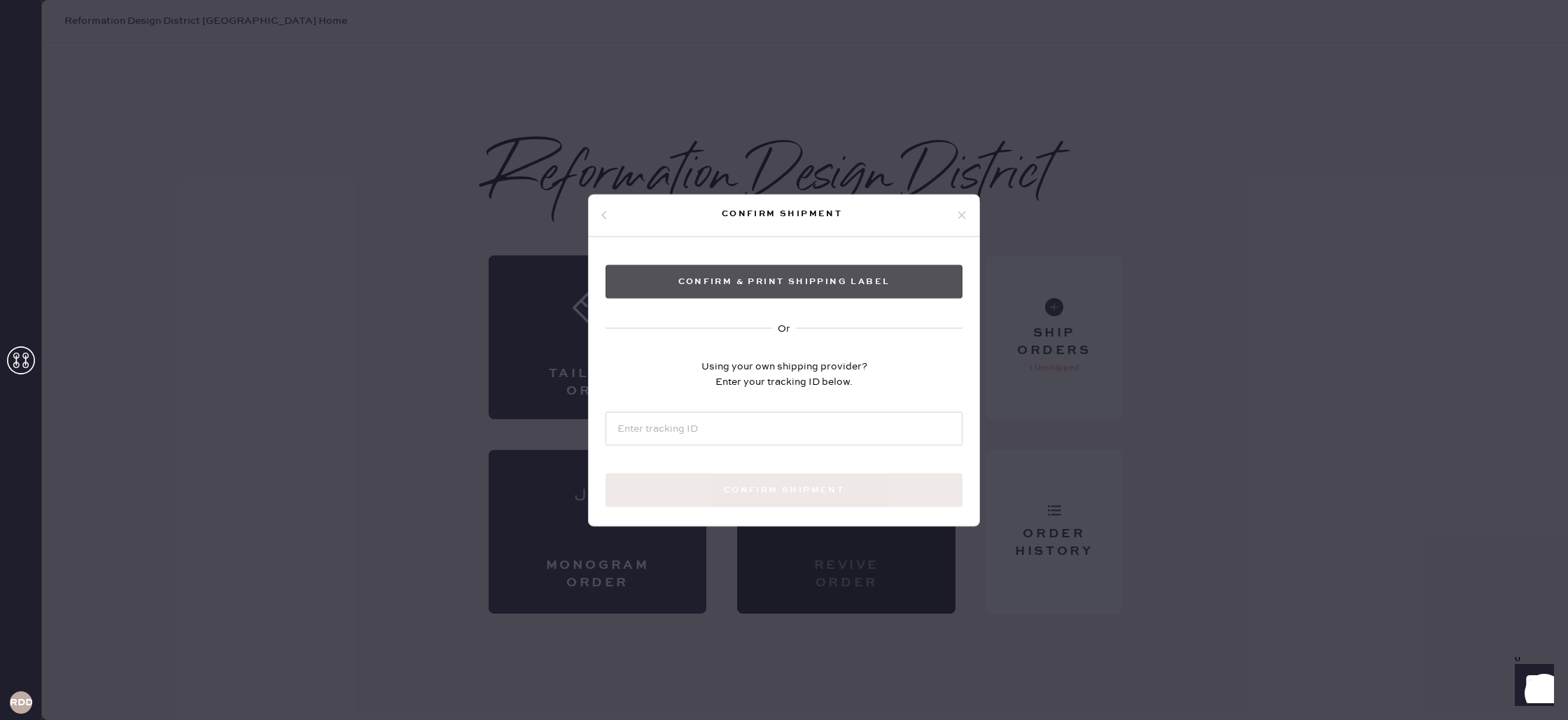
click at [747, 285] on button "Confirm & Print shipping label" at bounding box center [784, 281] width 357 height 33
